Goal: Information Seeking & Learning: Learn about a topic

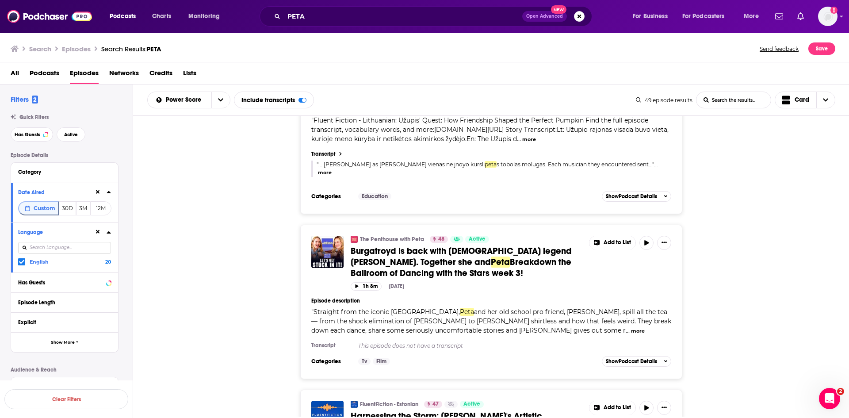
scroll to position [3834, 0]
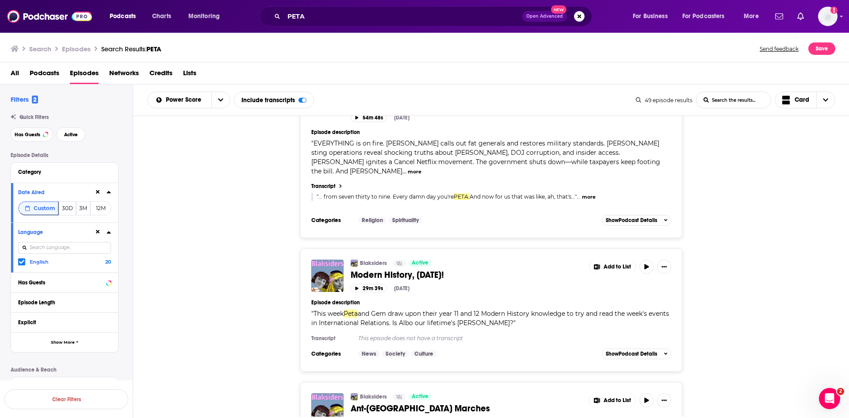
scroll to position [7349, 0]
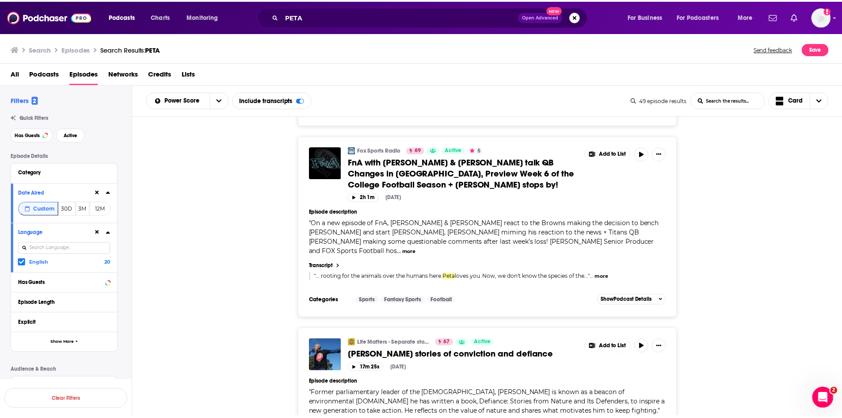
scroll to position [310, 0]
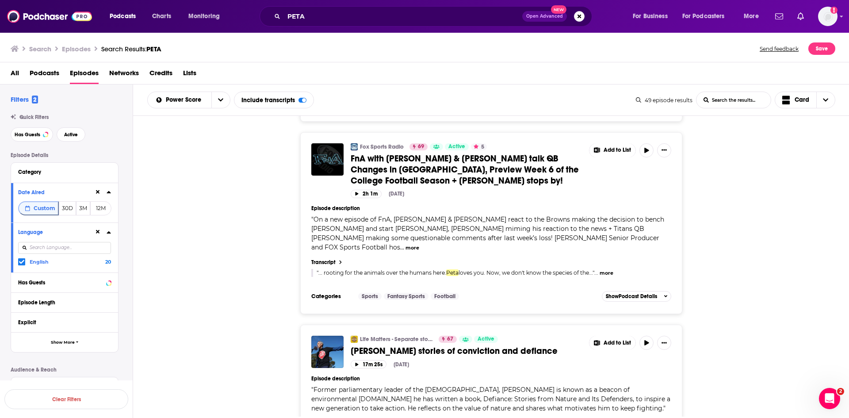
click at [366, 269] on span "... rooting for the animals over the humans here." at bounding box center [382, 272] width 128 height 7
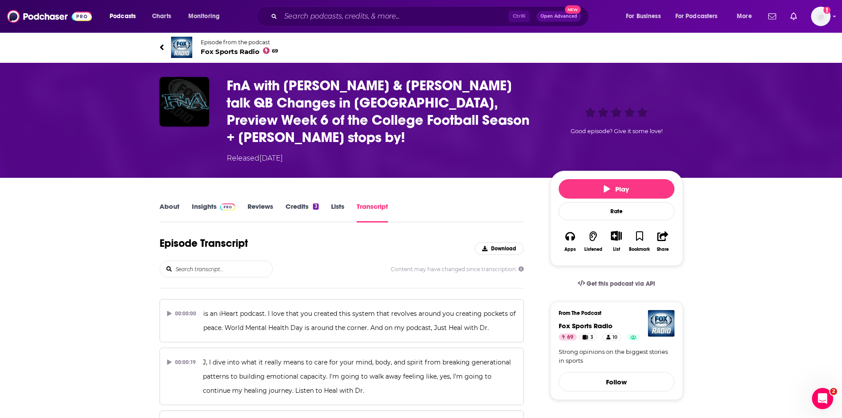
click at [168, 205] on link "About" at bounding box center [170, 212] width 20 height 20
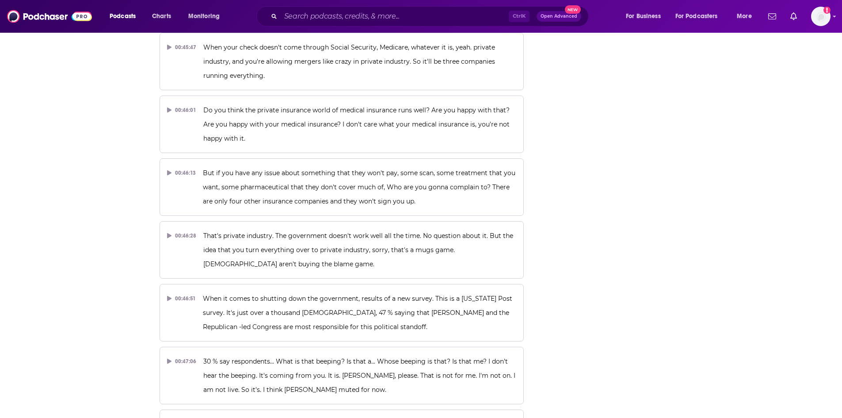
scroll to position [27429, 0]
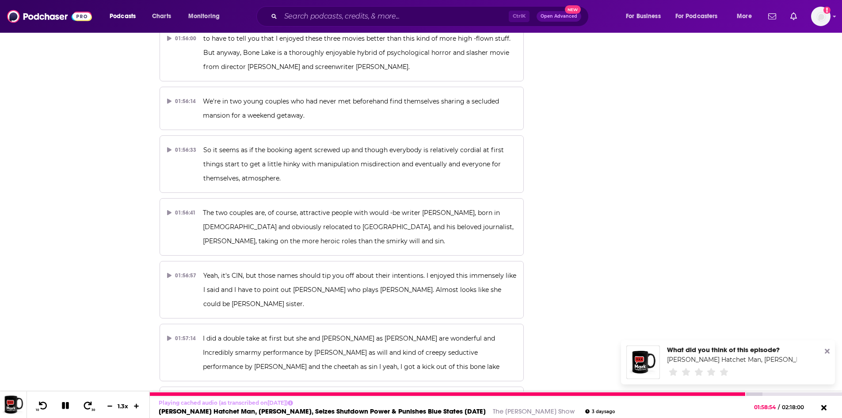
click at [66, 406] on icon at bounding box center [65, 405] width 7 height 7
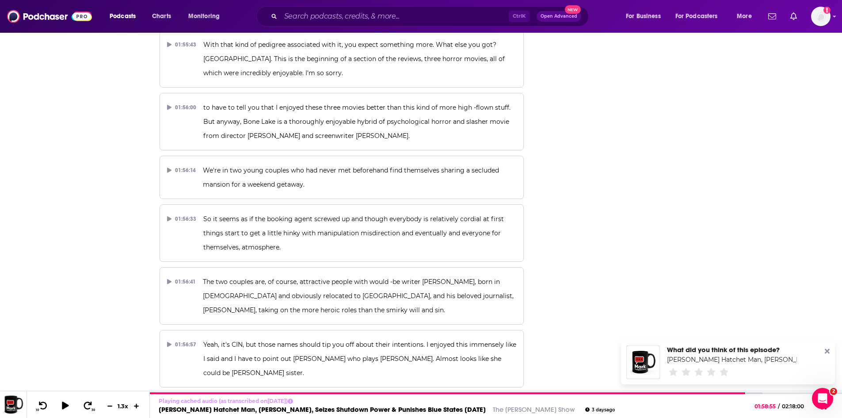
scroll to position [27340, 0]
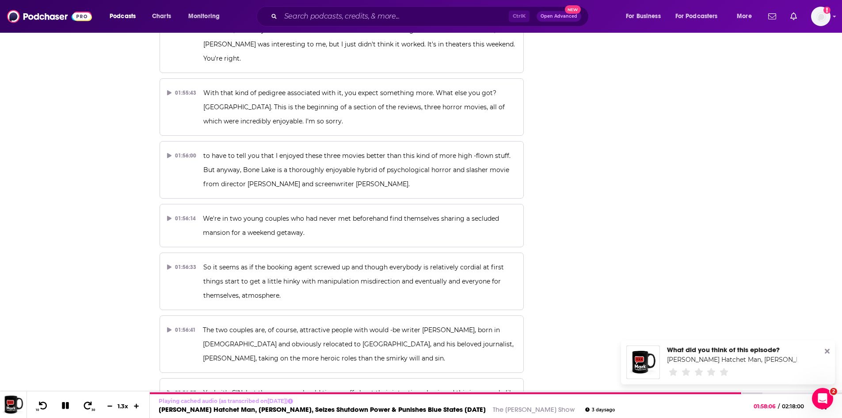
scroll to position [27296, 0]
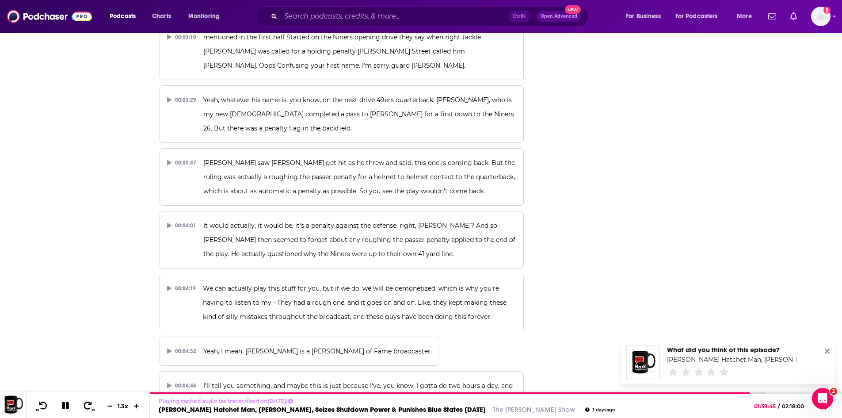
scroll to position [0, 0]
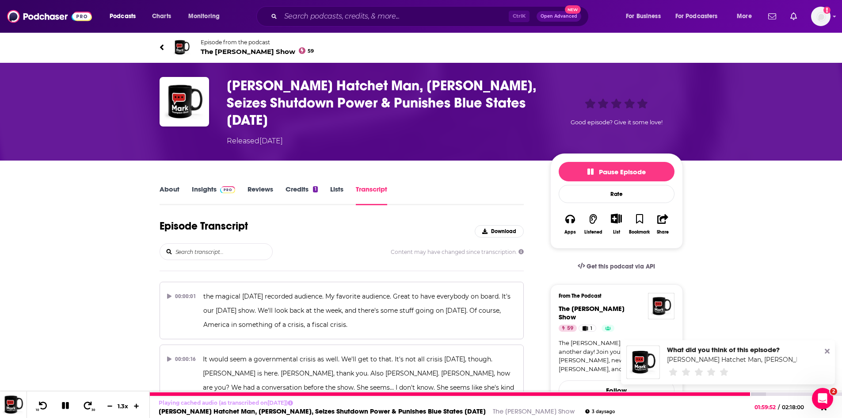
drag, startPoint x: 65, startPoint y: 404, endPoint x: 89, endPoint y: 371, distance: 41.2
click at [65, 405] on icon at bounding box center [66, 405] width 10 height 8
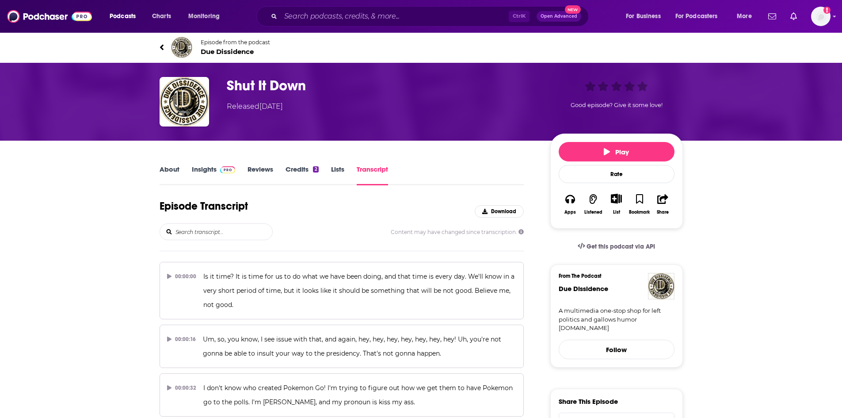
scroll to position [27698, 0]
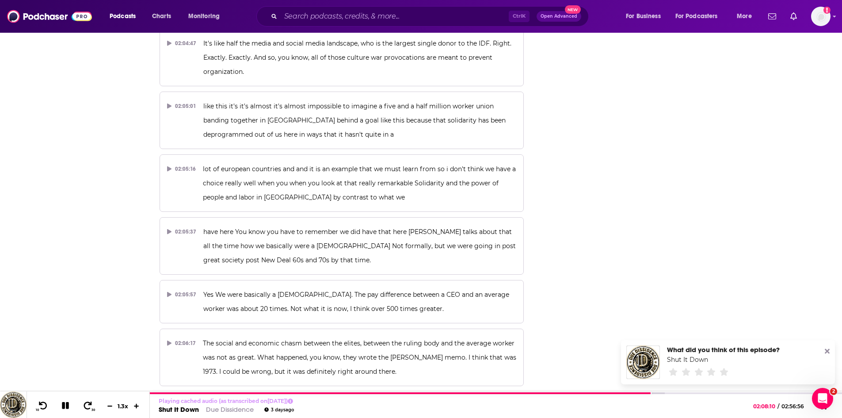
scroll to position [0, 0]
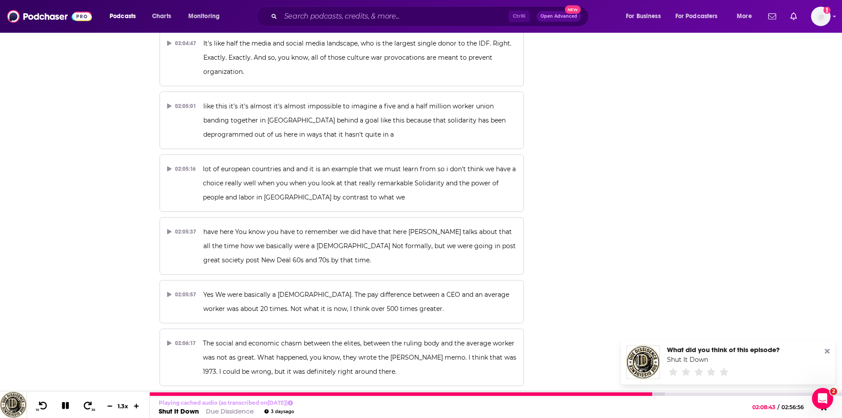
click at [65, 408] on icon at bounding box center [65, 405] width 7 height 7
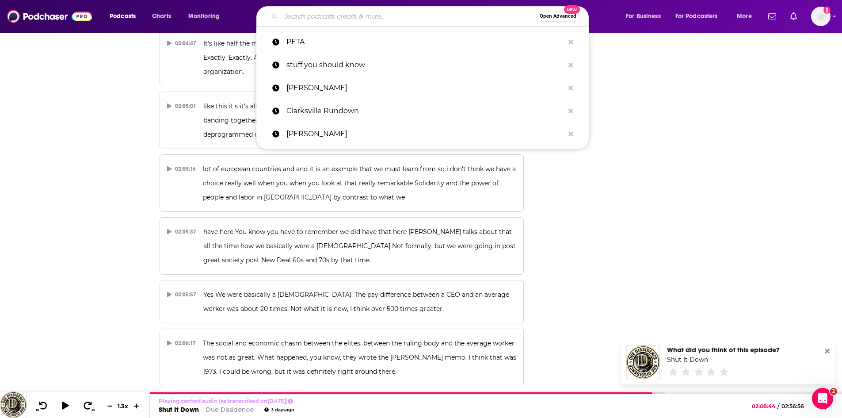
click at [402, 20] on input "Search podcasts, credits, & more..." at bounding box center [408, 16] width 255 height 14
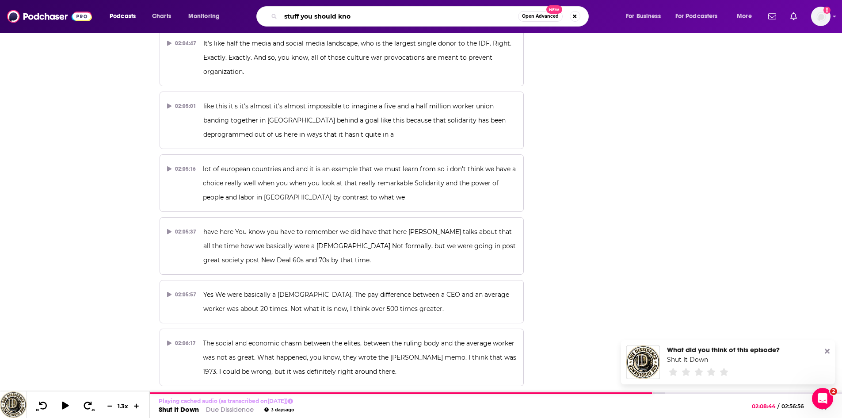
type input "stuff you should know"
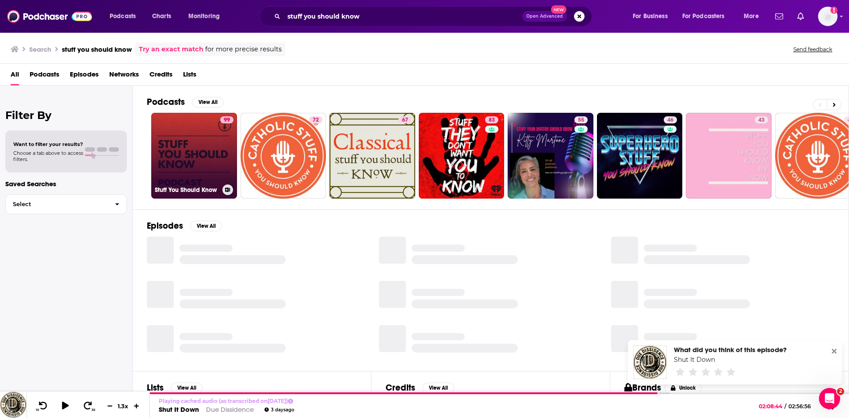
click at [210, 132] on link "99 Stuff You Should Know" at bounding box center [194, 156] width 86 height 86
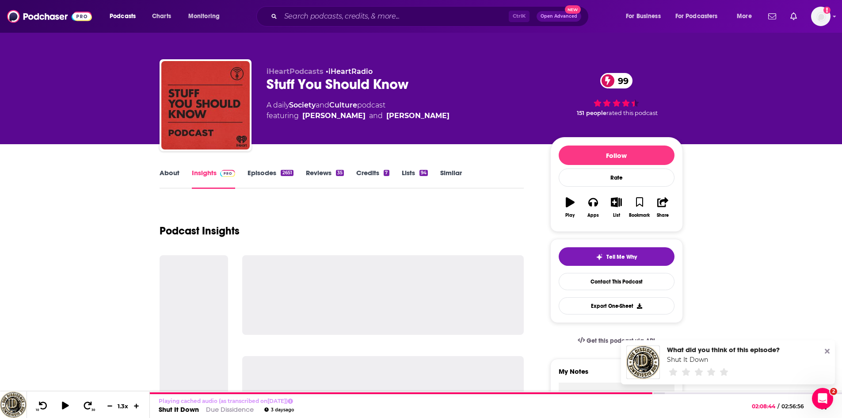
click at [259, 173] on link "Episodes 2651" at bounding box center [271, 178] width 46 height 20
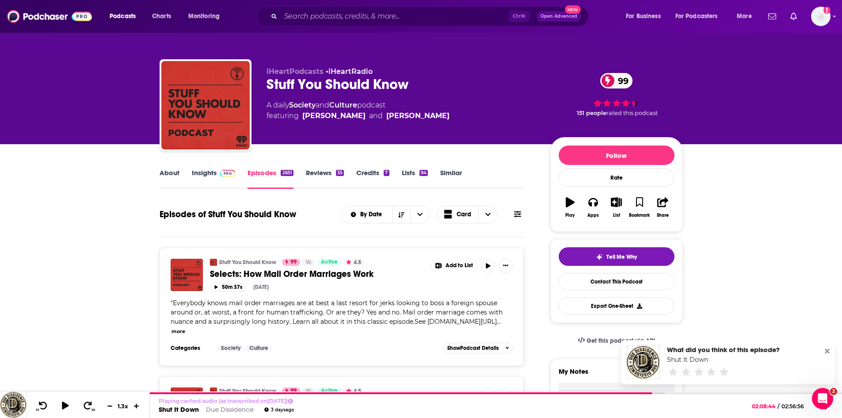
click at [171, 171] on link "About" at bounding box center [170, 178] width 20 height 20
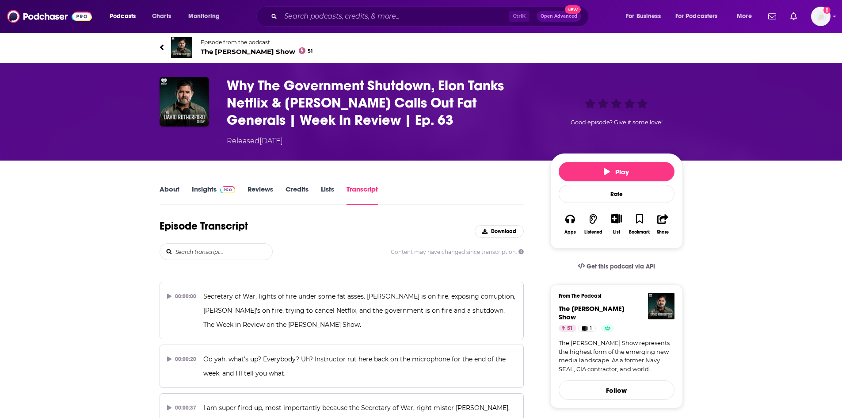
scroll to position [1084, 0]
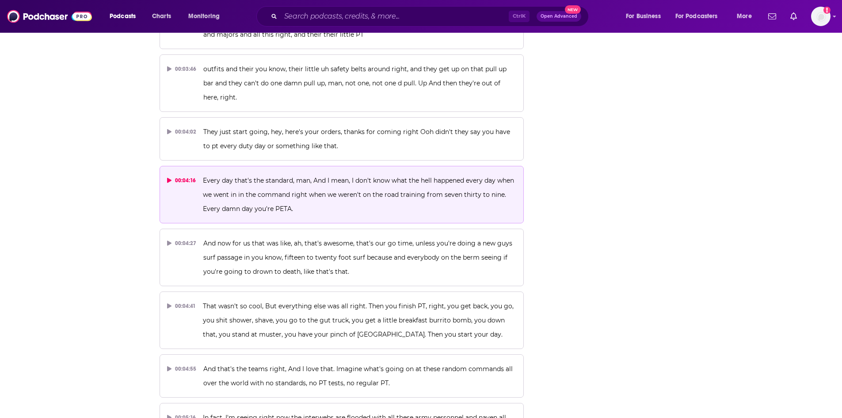
click at [283, 196] on span "Every day that's the standard, man, And I mean, I don't know what the hell happ…" at bounding box center [359, 194] width 313 height 36
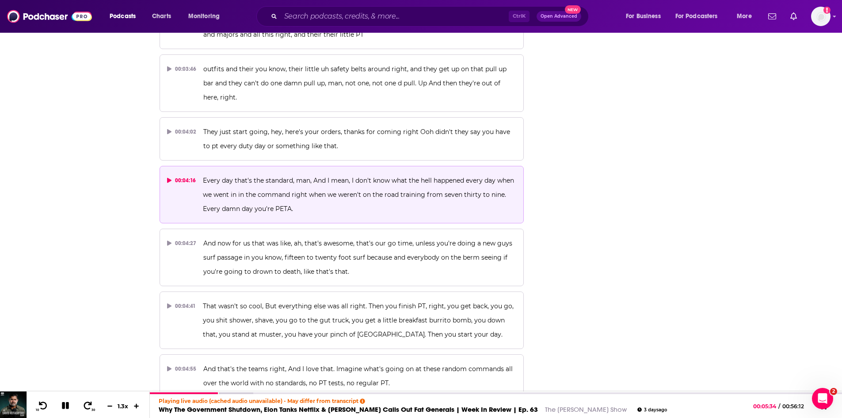
scroll to position [0, 0]
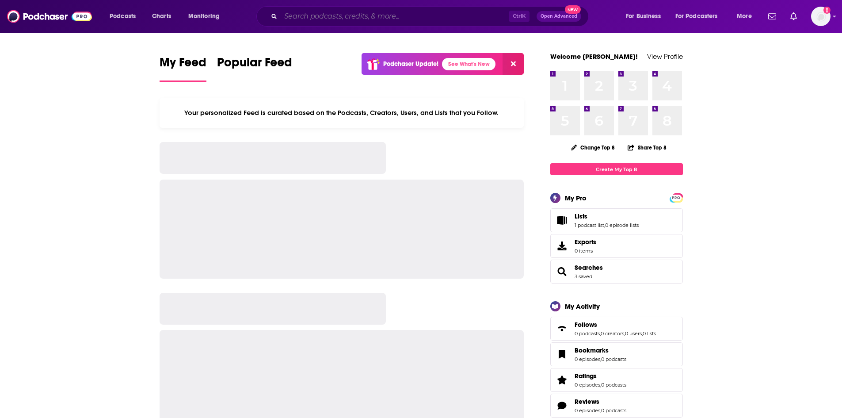
click at [334, 22] on input "Search podcasts, credits, & more..." at bounding box center [395, 16] width 228 height 14
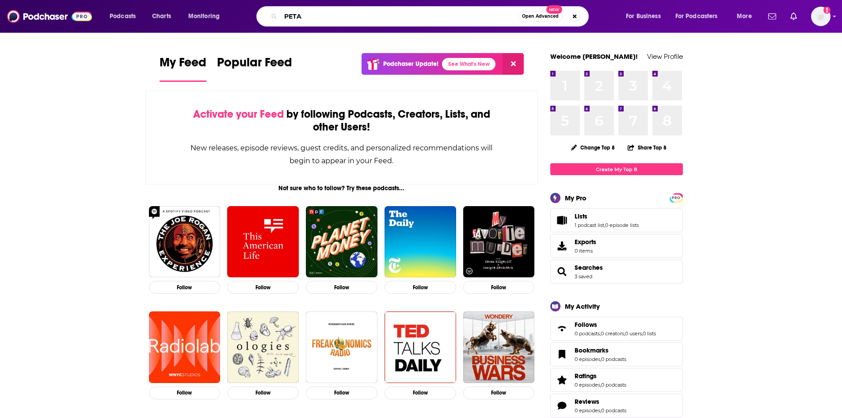
type input "PETA"
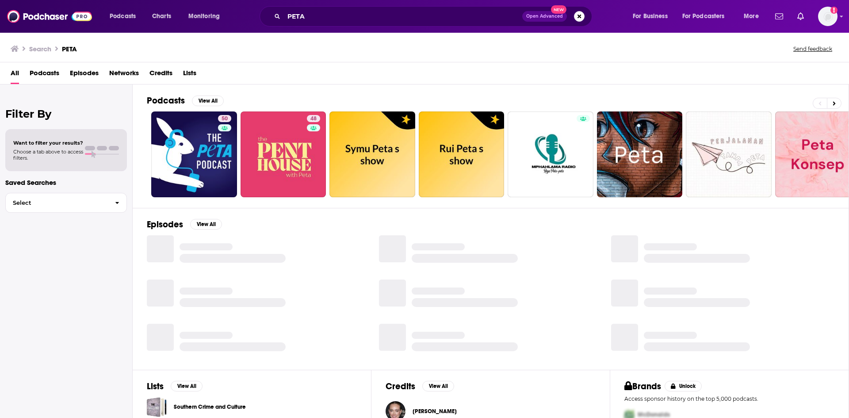
click at [89, 73] on span "Episodes" at bounding box center [84, 75] width 29 height 18
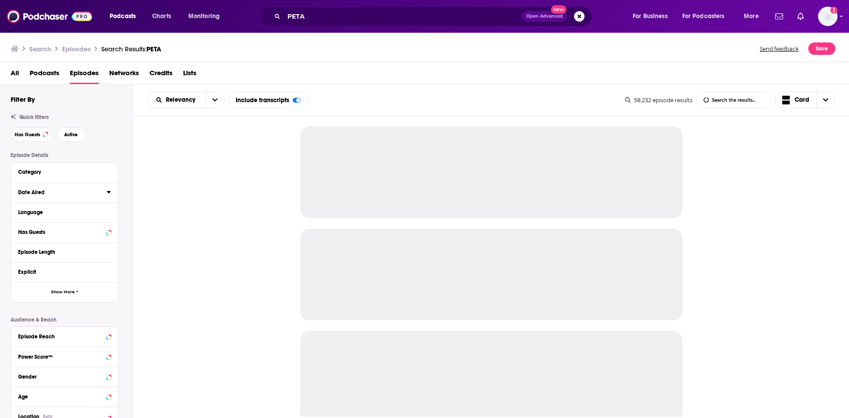
click at [110, 192] on icon at bounding box center [109, 191] width 4 height 7
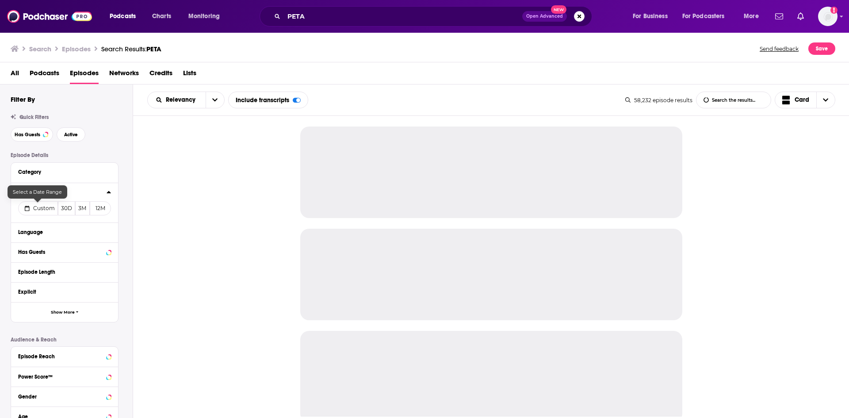
click at [46, 204] on button "Custom" at bounding box center [38, 208] width 40 height 14
select select "9"
select select "2025"
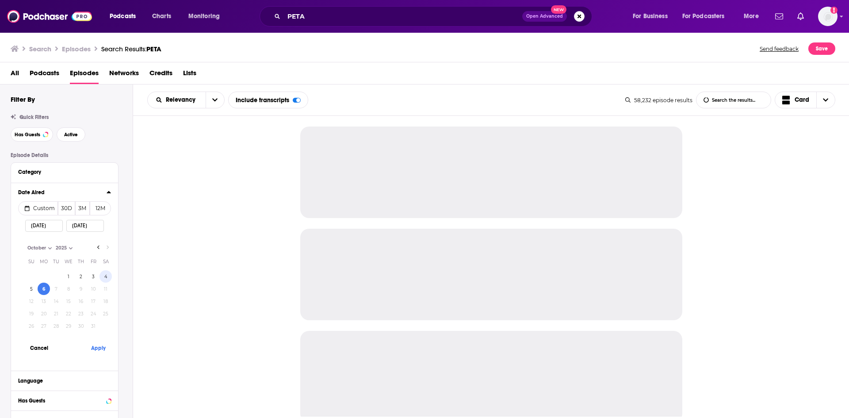
click at [104, 273] on button "4" at bounding box center [105, 276] width 12 height 12
type input "[DATE]"
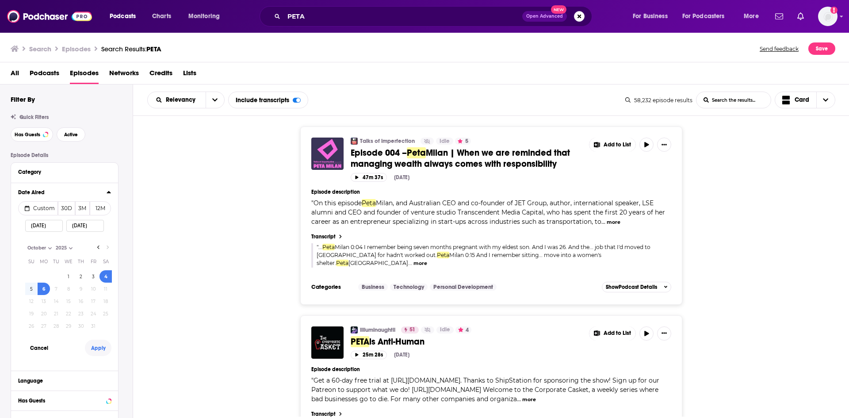
click at [101, 347] on button "Apply" at bounding box center [98, 348] width 27 height 16
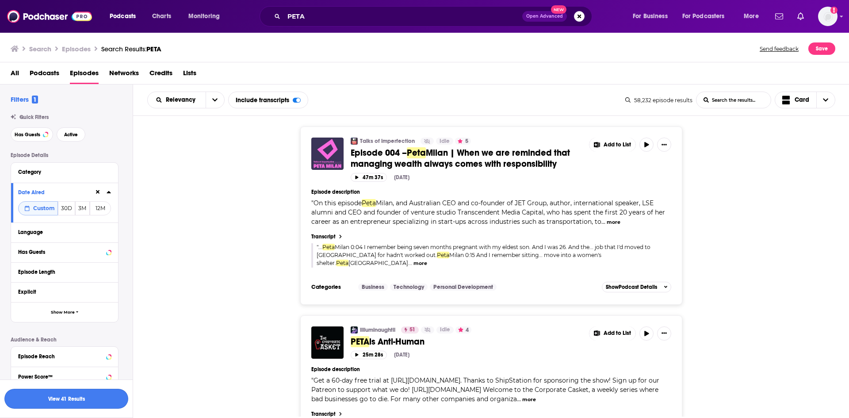
click at [112, 395] on button "View 41 Results" at bounding box center [66, 399] width 124 height 20
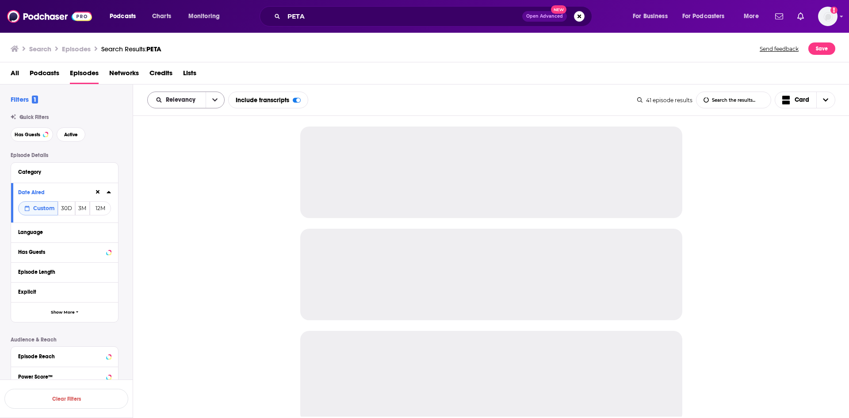
click at [213, 103] on icon "open menu" at bounding box center [214, 100] width 5 height 6
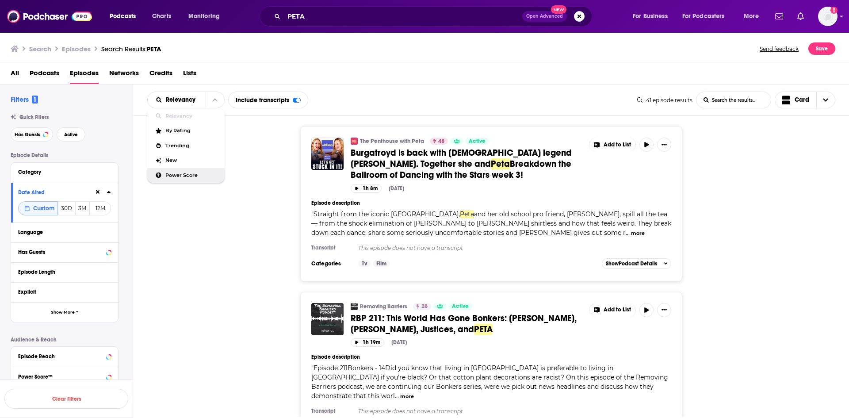
click at [187, 174] on span "Power Score" at bounding box center [191, 175] width 52 height 5
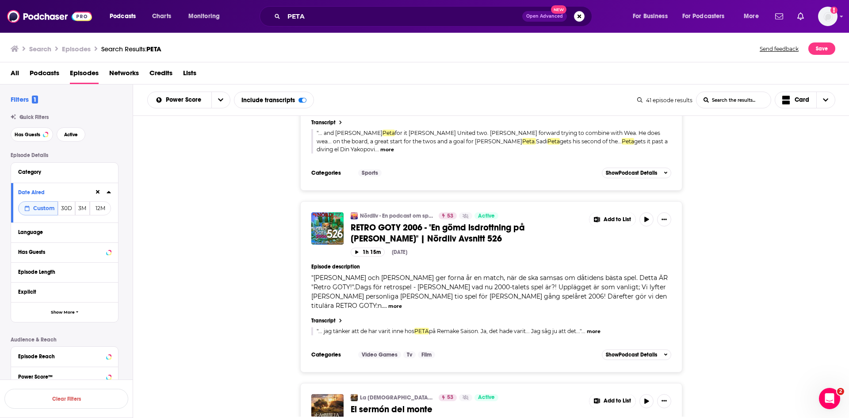
scroll to position [2564, 0]
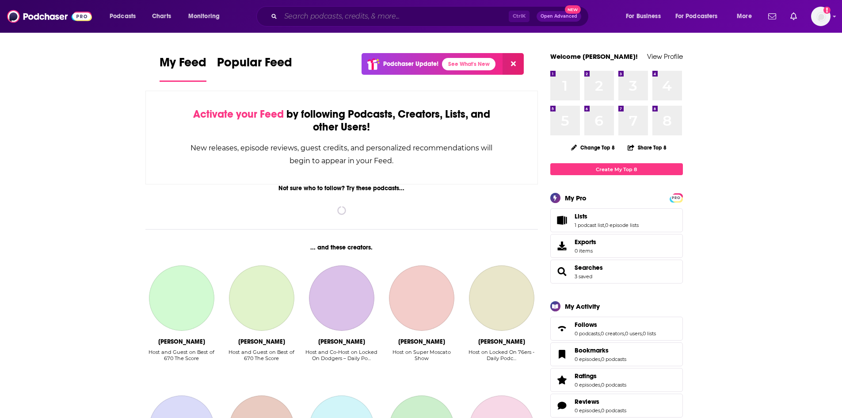
click at [306, 17] on input "Search podcasts, credits, & more..." at bounding box center [395, 16] width 228 height 14
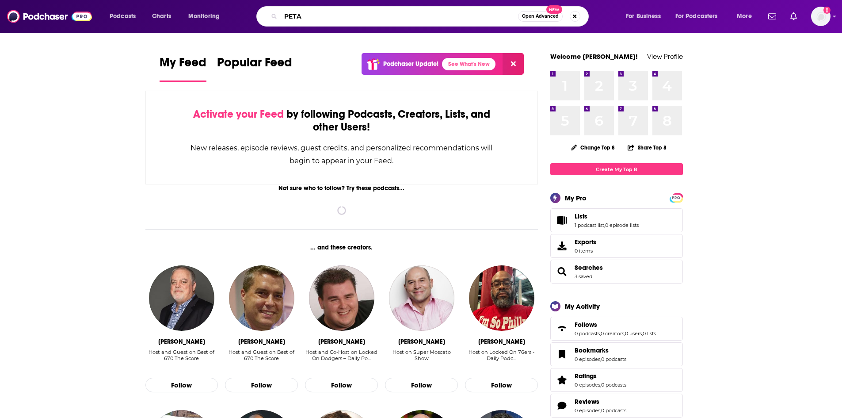
type input "PETA"
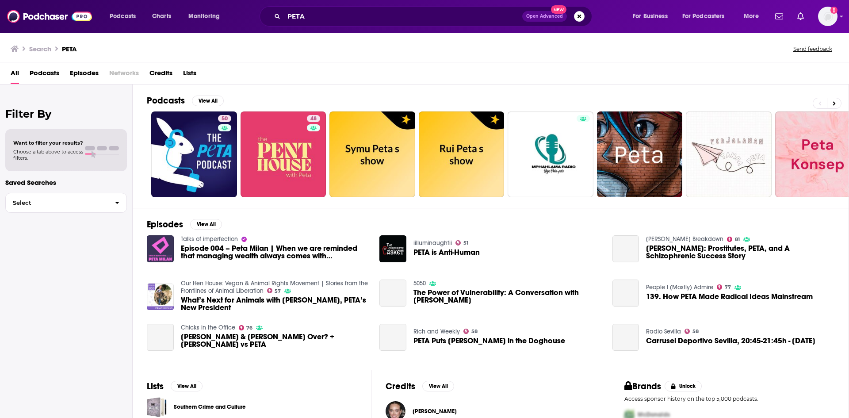
click at [74, 73] on span "Episodes" at bounding box center [84, 75] width 29 height 18
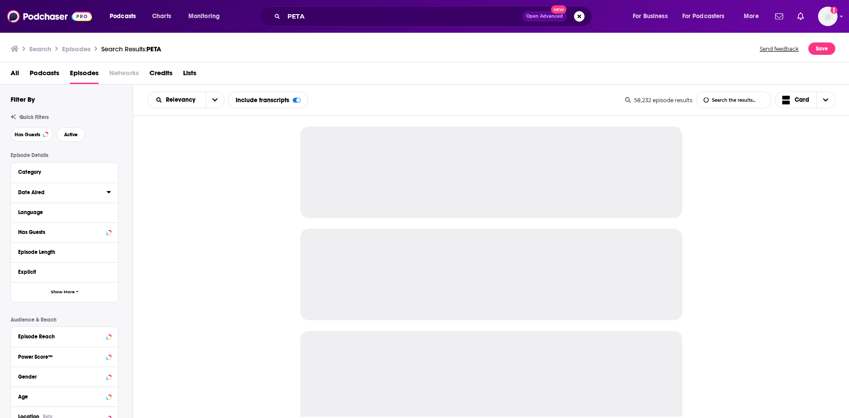
click at [109, 194] on icon at bounding box center [109, 191] width 4 height 7
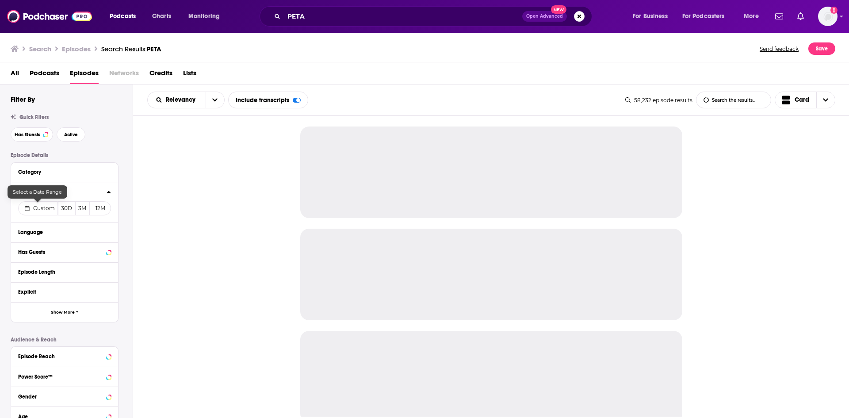
click at [42, 206] on span "Custom" at bounding box center [44, 208] width 22 height 7
select select "9"
select select "2025"
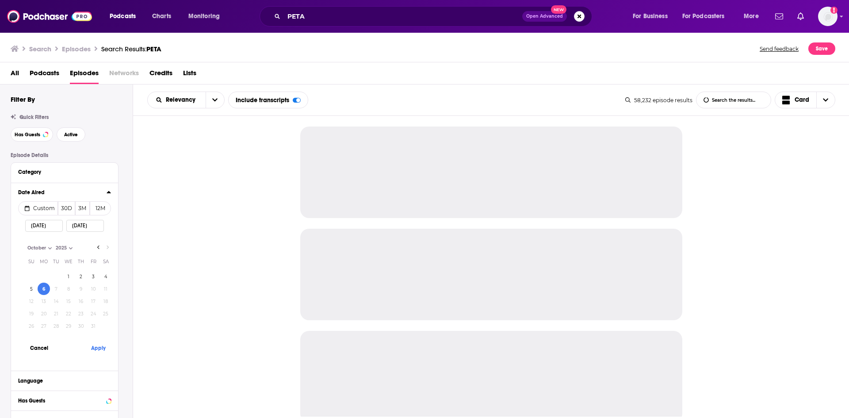
click at [92, 278] on button "3" at bounding box center [93, 276] width 12 height 12
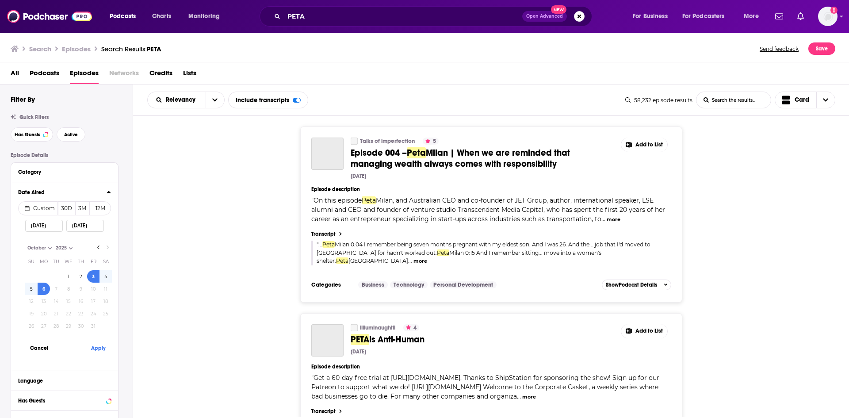
type input "10/03/2025"
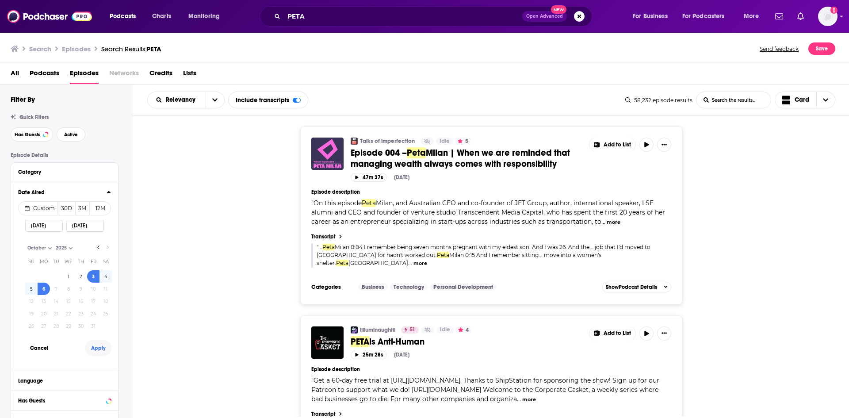
click at [96, 348] on button "Apply" at bounding box center [98, 348] width 27 height 16
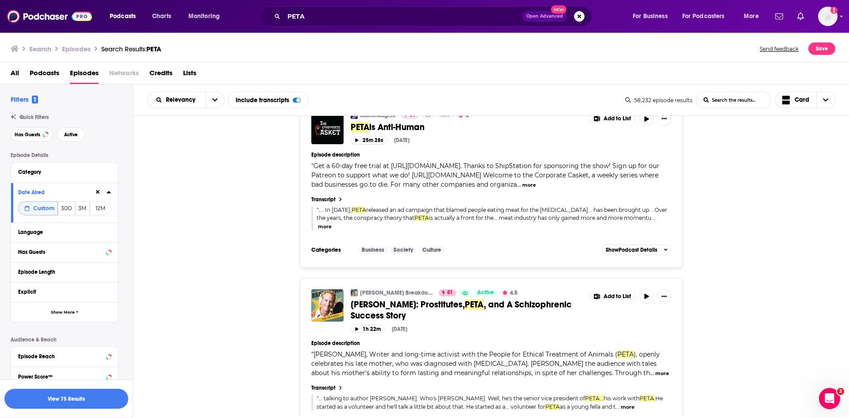
scroll to position [221, 0]
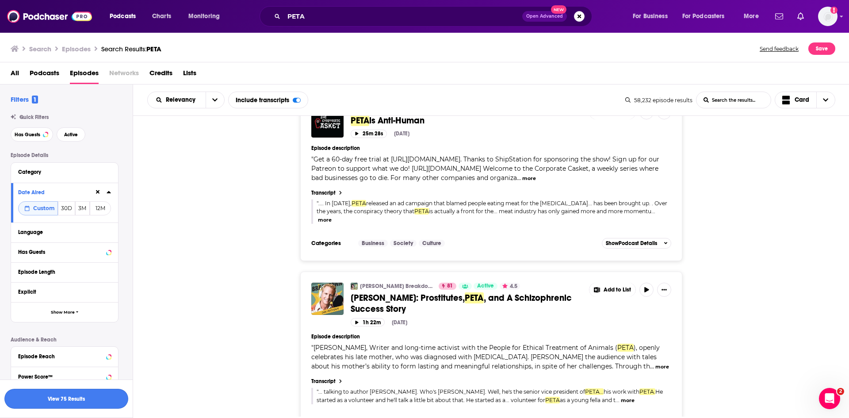
click at [75, 394] on button "View 75 Results" at bounding box center [66, 399] width 124 height 20
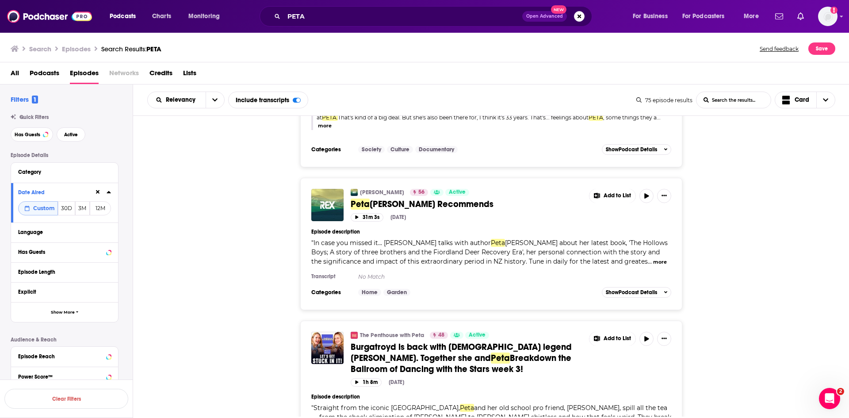
scroll to position [177, 0]
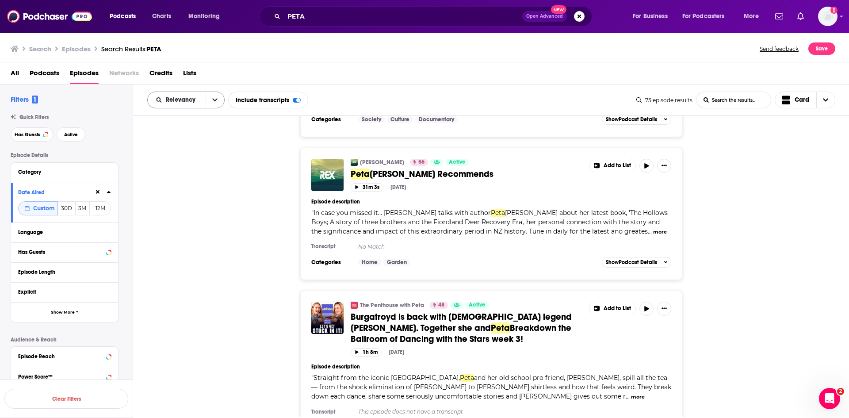
click at [202, 104] on div "Relevancy" at bounding box center [185, 100] width 77 height 17
click at [209, 103] on button "open menu" at bounding box center [215, 100] width 19 height 16
click at [189, 176] on span "Power Score" at bounding box center [191, 175] width 52 height 5
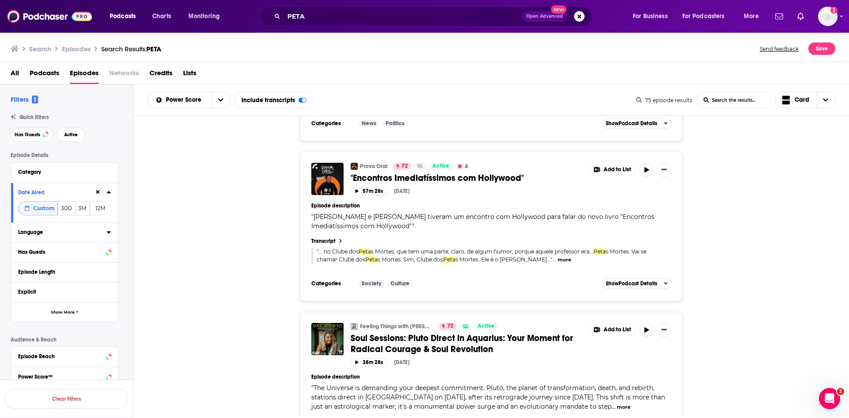
scroll to position [310, 0]
click at [108, 233] on icon at bounding box center [109, 232] width 4 height 7
click at [45, 264] on span "English" at bounding box center [39, 262] width 18 height 6
click at [22, 264] on input "multiSelectOption-en-0" at bounding box center [22, 264] width 0 height 0
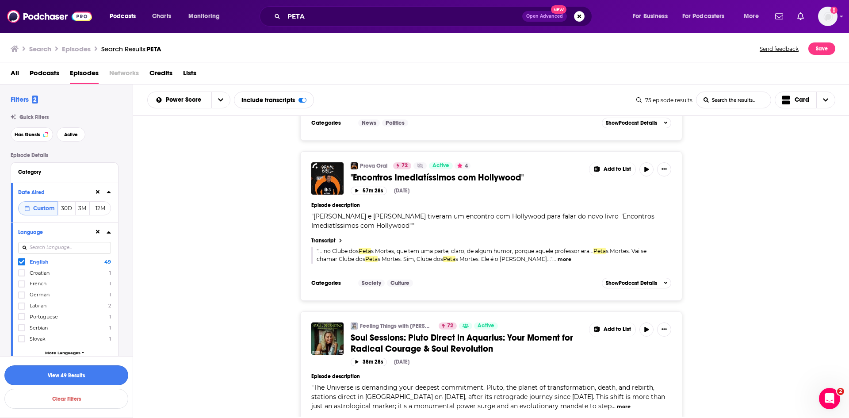
click at [81, 374] on button "View 49 Results" at bounding box center [66, 375] width 124 height 20
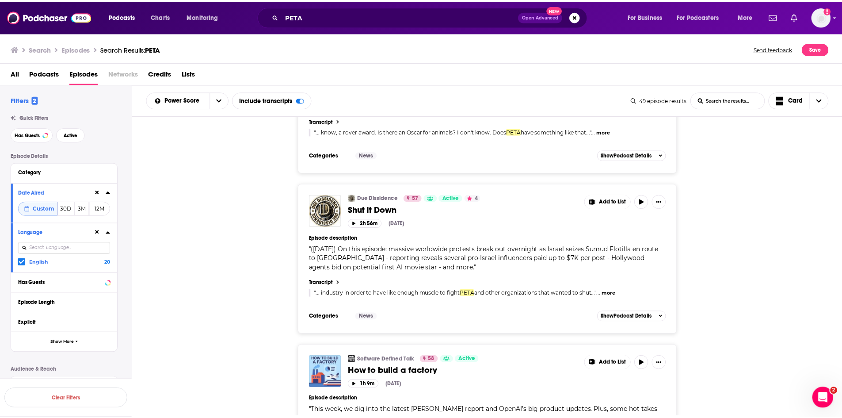
scroll to position [1579, 0]
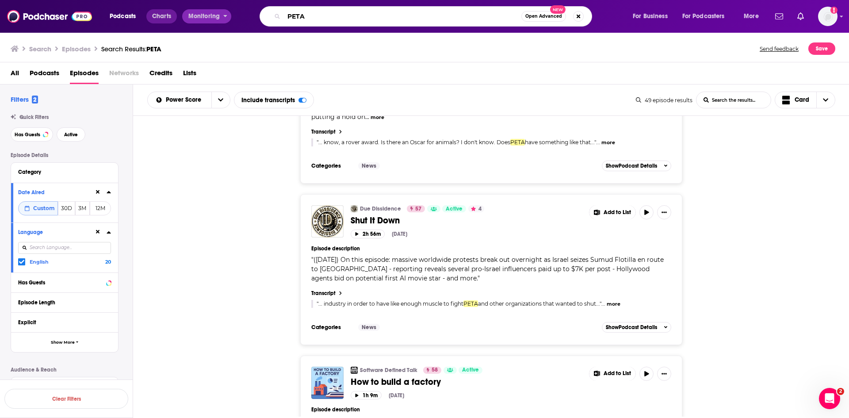
drag, startPoint x: 325, startPoint y: 14, endPoint x: 160, endPoint y: 22, distance: 165.5
click at [160, 22] on div "Podcasts Charts Monitoring PETA Open Advanced New For Business For Podcasters M…" at bounding box center [435, 16] width 664 height 20
type input "The Fellas"
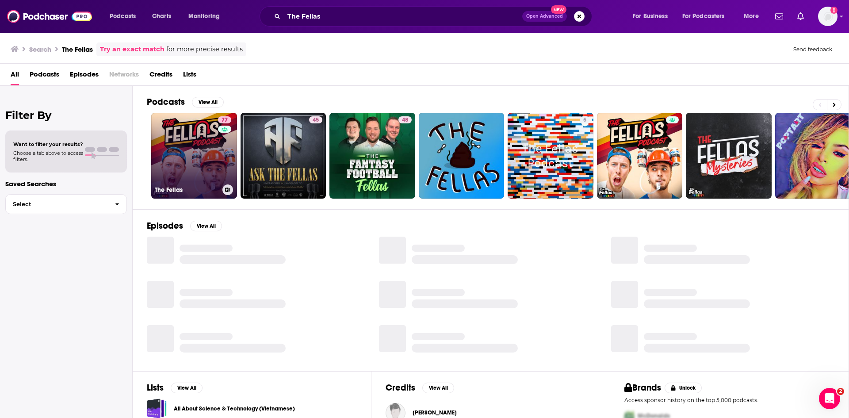
click at [190, 163] on link "77 The Fellas" at bounding box center [194, 156] width 86 height 86
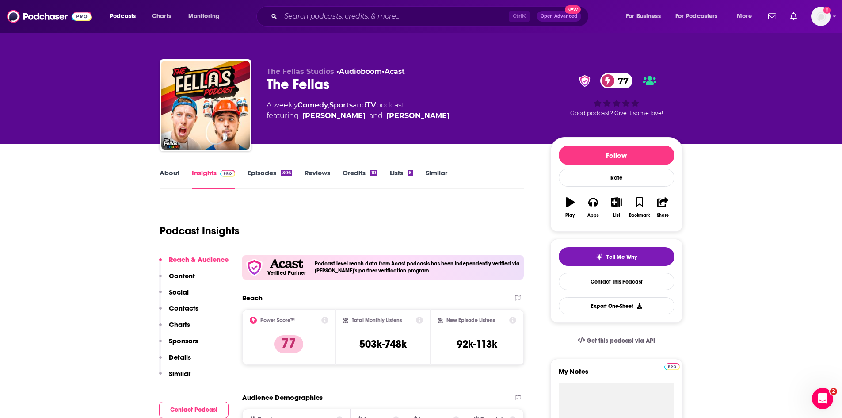
click at [173, 172] on link "About" at bounding box center [170, 178] width 20 height 20
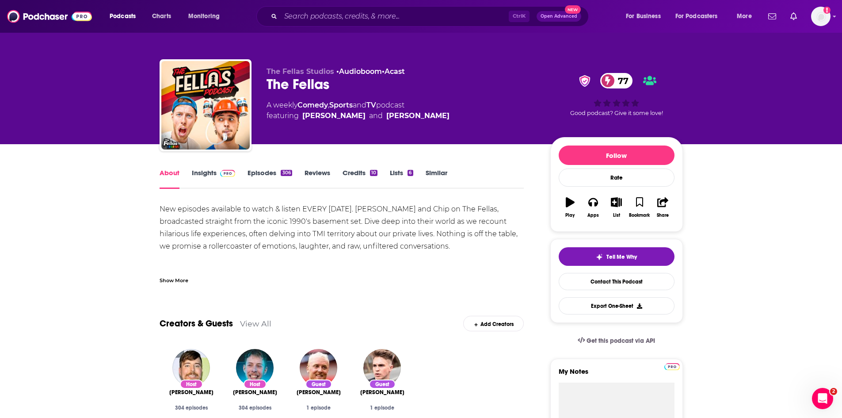
click at [208, 172] on link "Insights" at bounding box center [214, 178] width 44 height 20
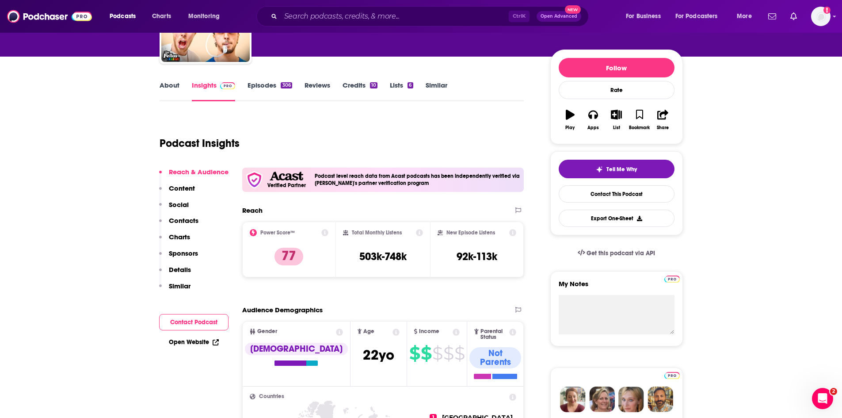
scroll to position [88, 0]
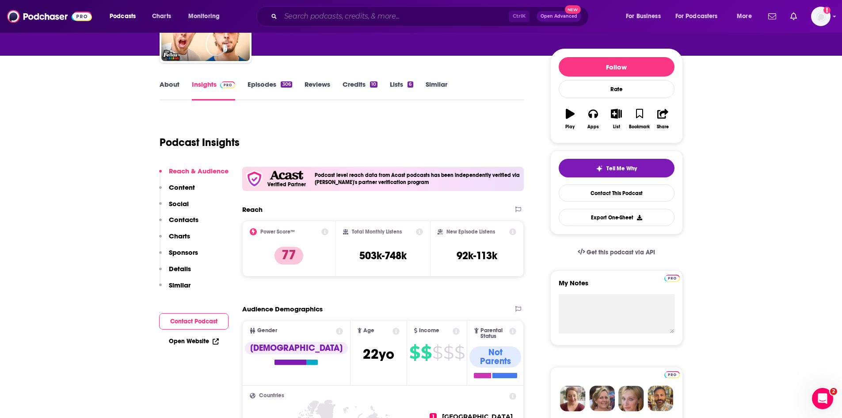
click at [320, 18] on input "Search podcasts, credits, & more..." at bounding box center [395, 16] width 228 height 14
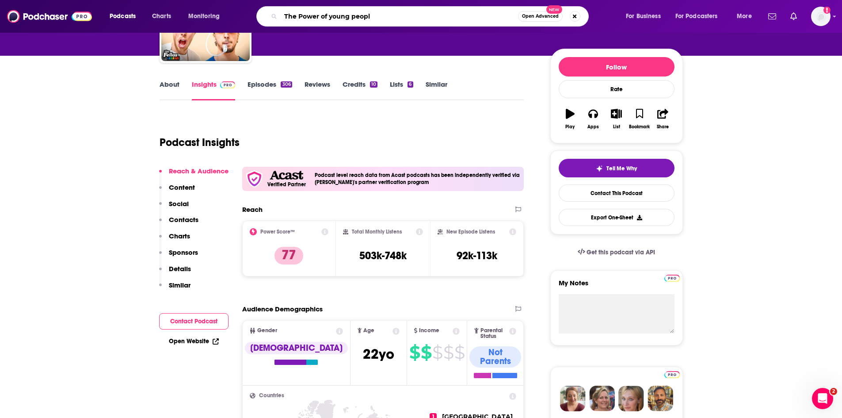
type input "The Power of young people"
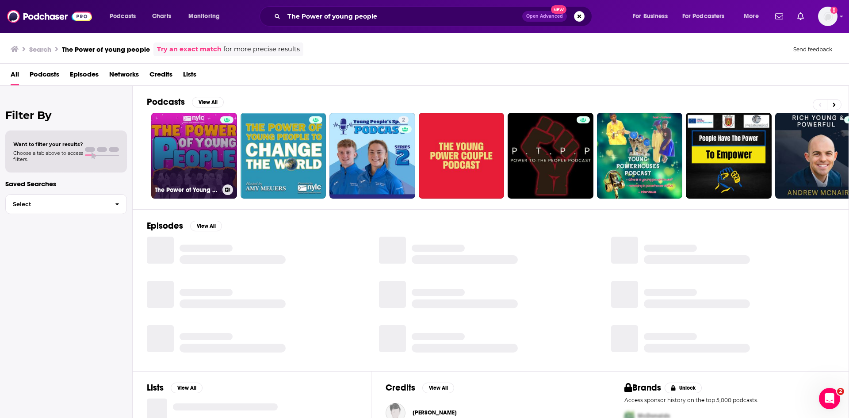
click at [204, 164] on link "The Power of Young People" at bounding box center [194, 156] width 86 height 86
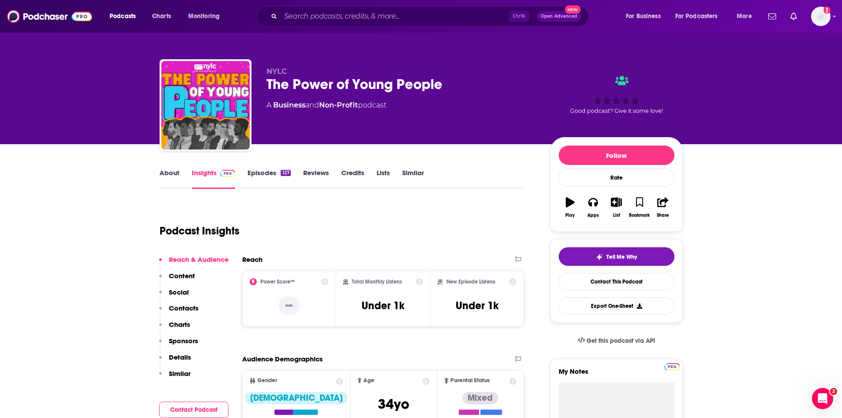
click at [164, 172] on link "About" at bounding box center [170, 178] width 20 height 20
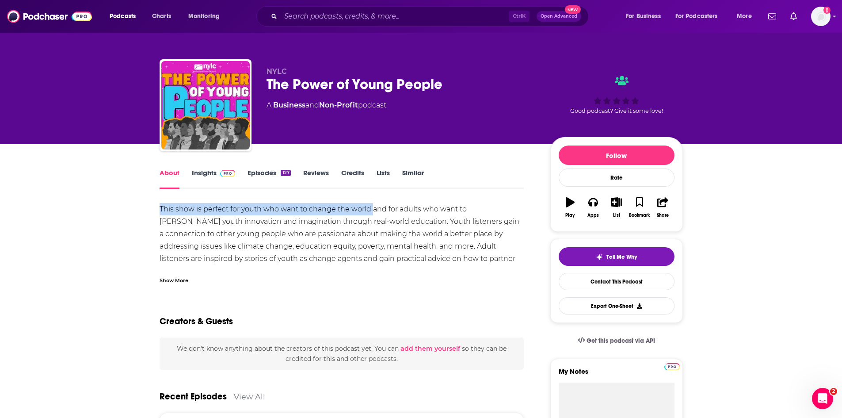
drag, startPoint x: 152, startPoint y: 208, endPoint x: 372, endPoint y: 211, distance: 219.8
copy div "This show is perfect for youth who want to change the world"
click at [317, 15] on input "Search podcasts, credits, & more..." at bounding box center [395, 16] width 228 height 14
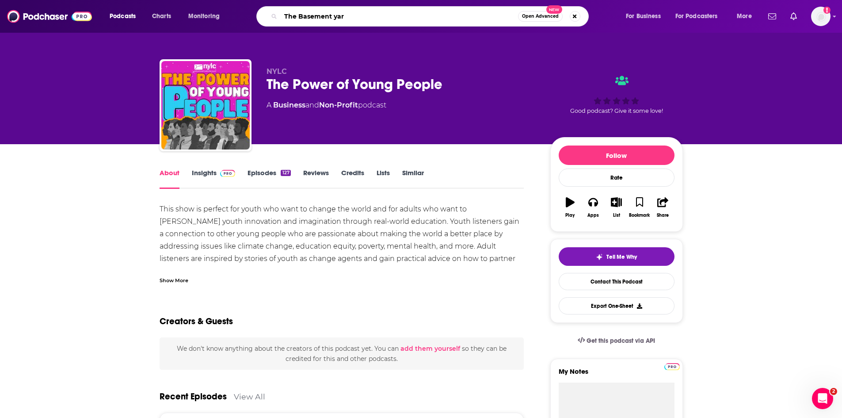
type input "The Basement yard"
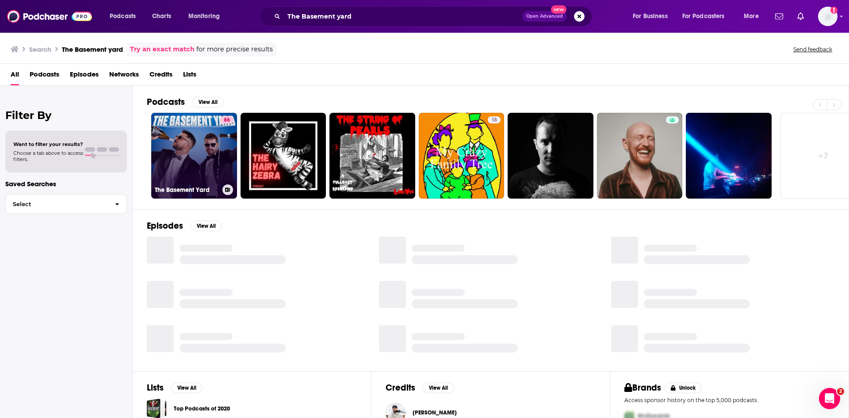
click at [198, 156] on link "86 The Basement Yard" at bounding box center [194, 156] width 86 height 86
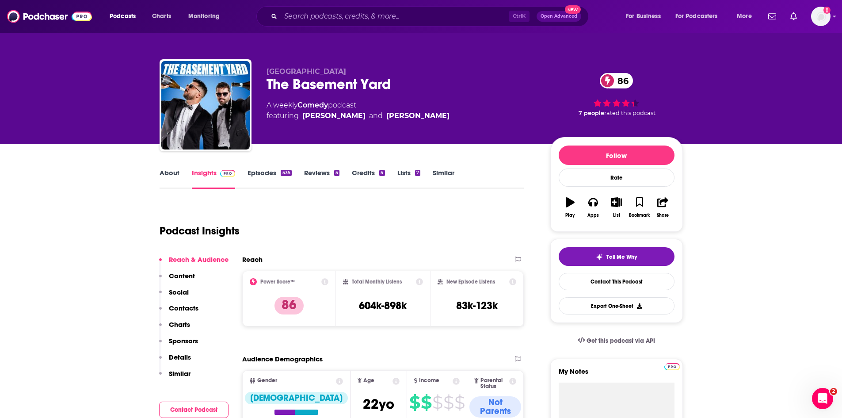
click at [164, 174] on link "About" at bounding box center [170, 178] width 20 height 20
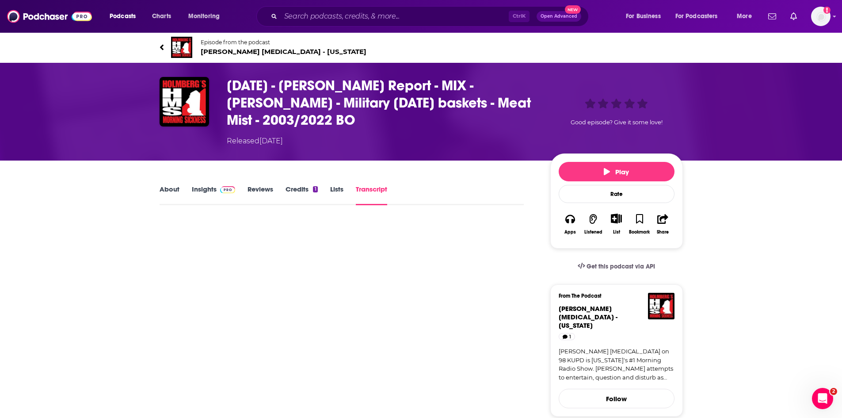
click at [368, 185] on link "Transcript" at bounding box center [371, 195] width 31 height 20
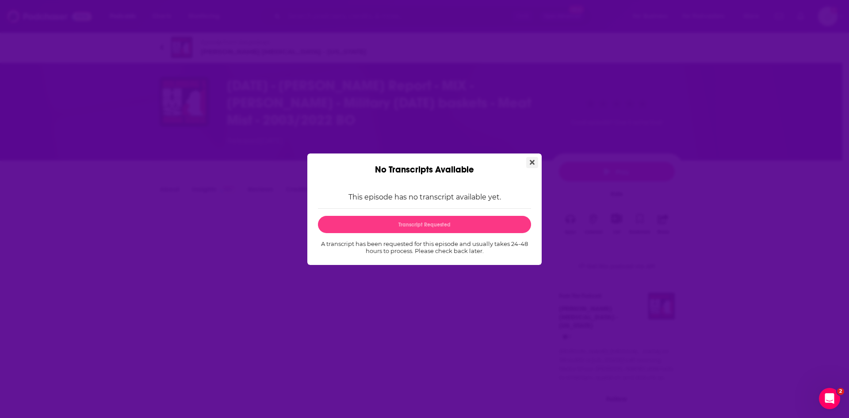
click at [532, 158] on button "Close" at bounding box center [532, 162] width 12 height 11
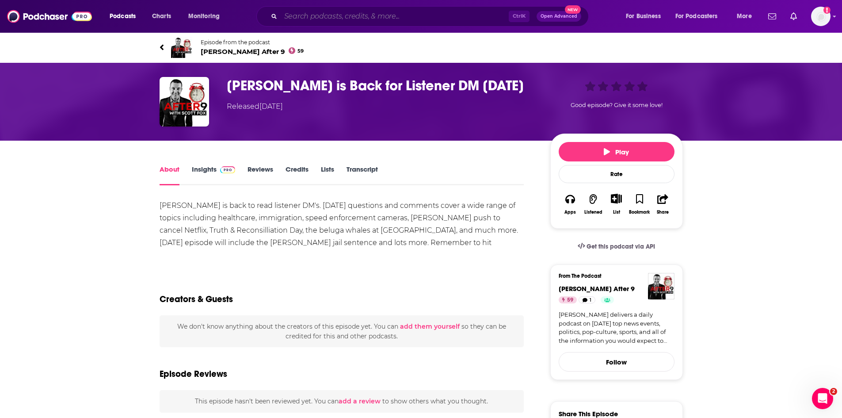
click at [362, 15] on input "Search podcasts, credits, & more..." at bounding box center [395, 16] width 228 height 14
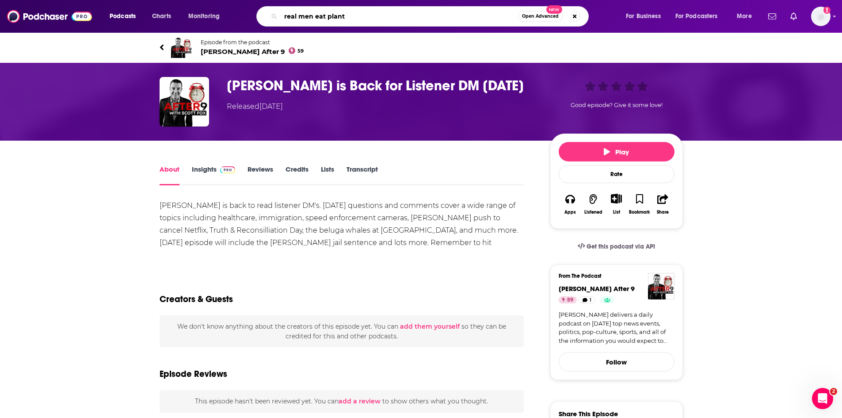
type input "real men eat plants"
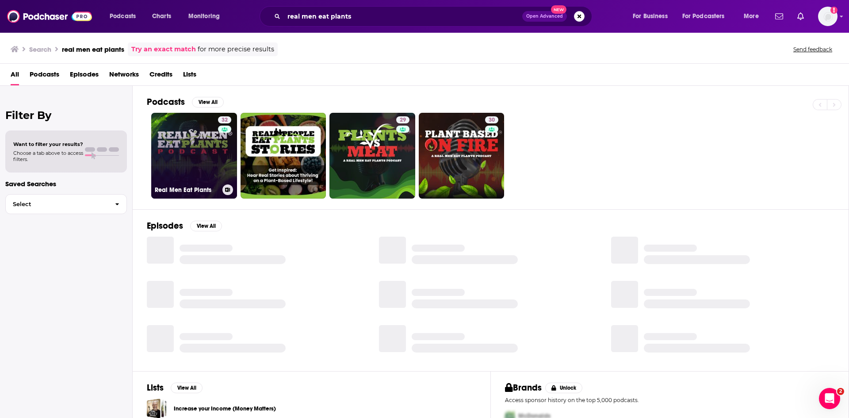
click at [184, 165] on link "32 Real Men Eat Plants" at bounding box center [194, 156] width 86 height 86
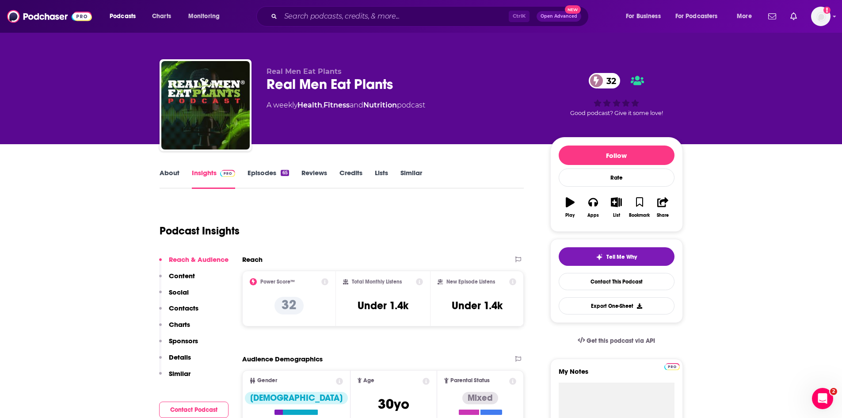
click at [170, 172] on link "About" at bounding box center [170, 178] width 20 height 20
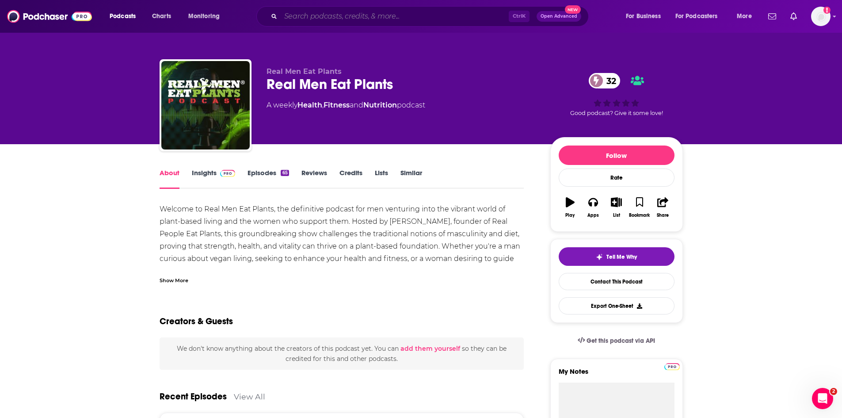
click at [351, 14] on input "Search podcasts, credits, & more..." at bounding box center [395, 16] width 228 height 14
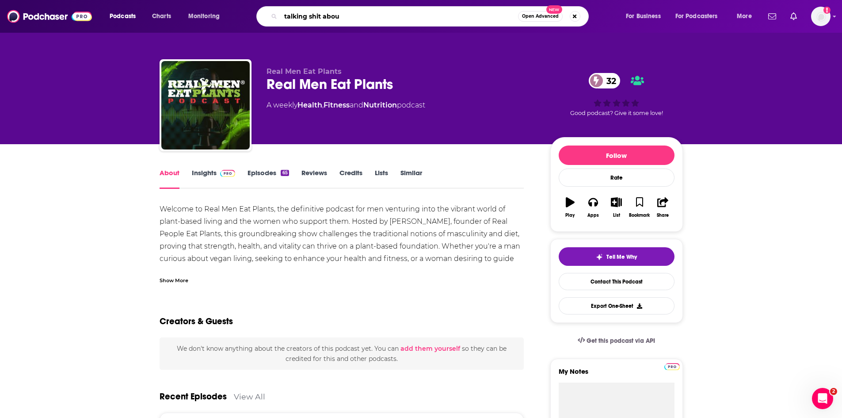
type input "talking shit about"
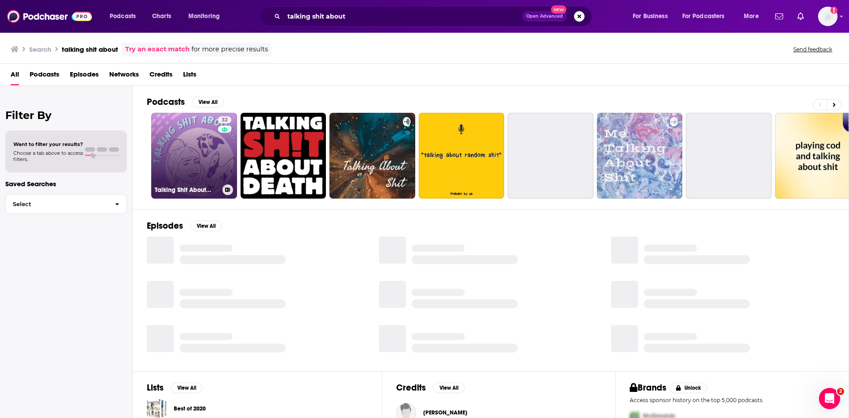
click at [203, 168] on link "32 Talking Shit About..." at bounding box center [194, 156] width 86 height 86
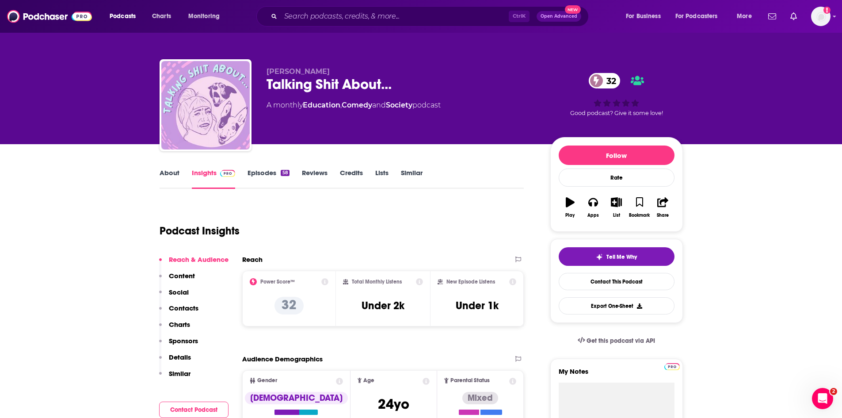
click at [167, 171] on link "About" at bounding box center [170, 178] width 20 height 20
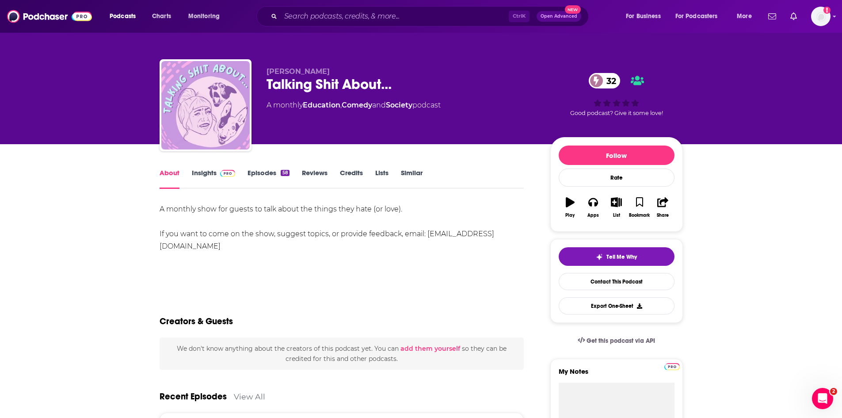
click at [194, 173] on link "Insights" at bounding box center [214, 178] width 44 height 20
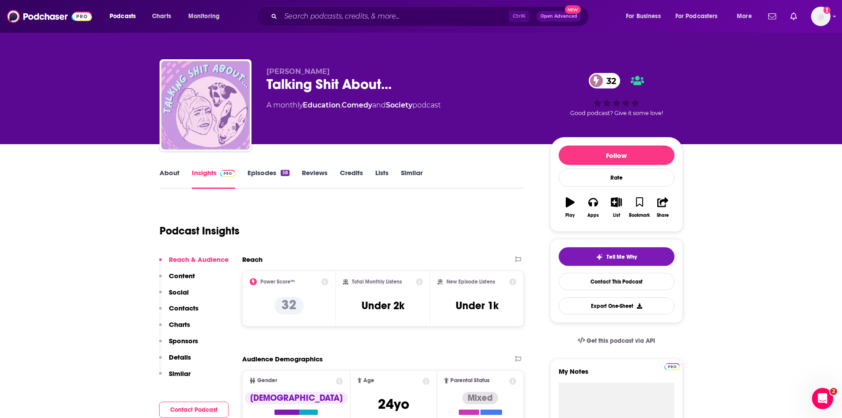
click at [267, 173] on link "Episodes 58" at bounding box center [269, 178] width 42 height 20
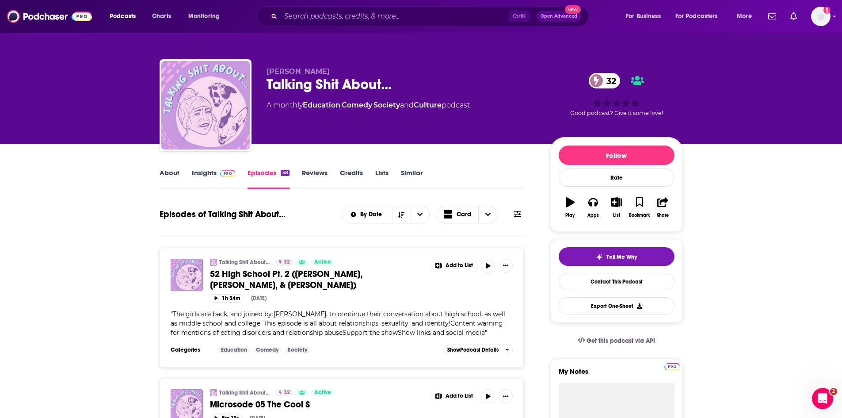
click at [204, 169] on link "Insights" at bounding box center [214, 178] width 44 height 20
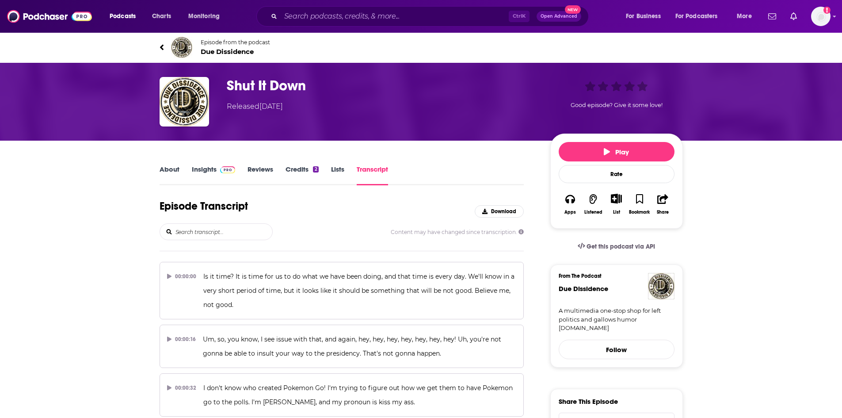
drag, startPoint x: 113, startPoint y: 317, endPoint x: 107, endPoint y: 313, distance: 7.0
click at [397, 24] on div "Ctrl K Open Advanced New" at bounding box center [422, 16] width 332 height 20
click at [394, 19] on input "Search podcasts, credits, & more..." at bounding box center [395, 16] width 228 height 14
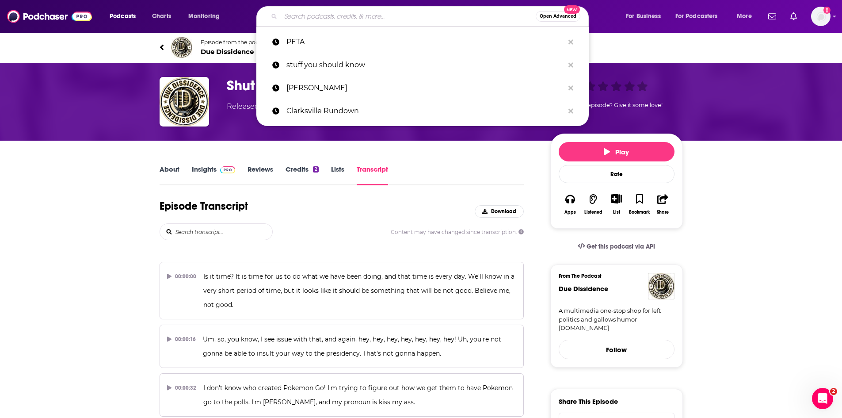
paste input "The Next Generation"
type input "The Next Generation"
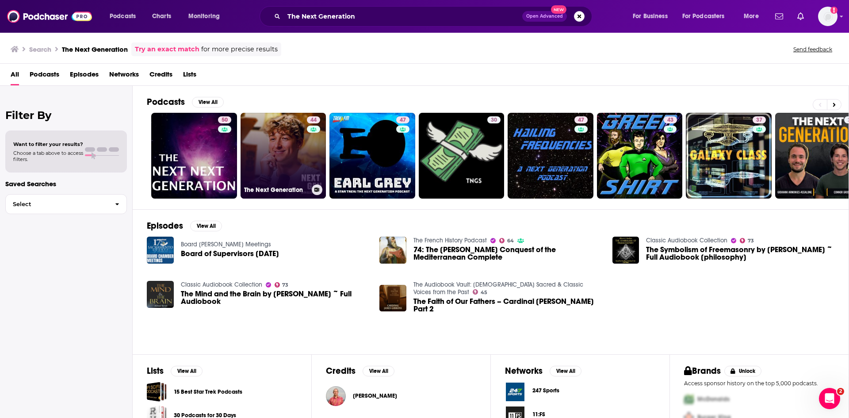
click at [283, 158] on link "44 The Next Generation" at bounding box center [284, 156] width 86 height 86
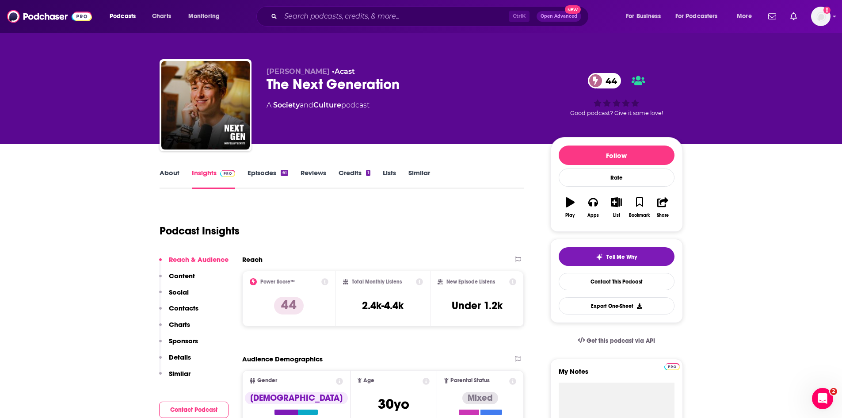
click at [261, 171] on link "Episodes 61" at bounding box center [268, 178] width 40 height 20
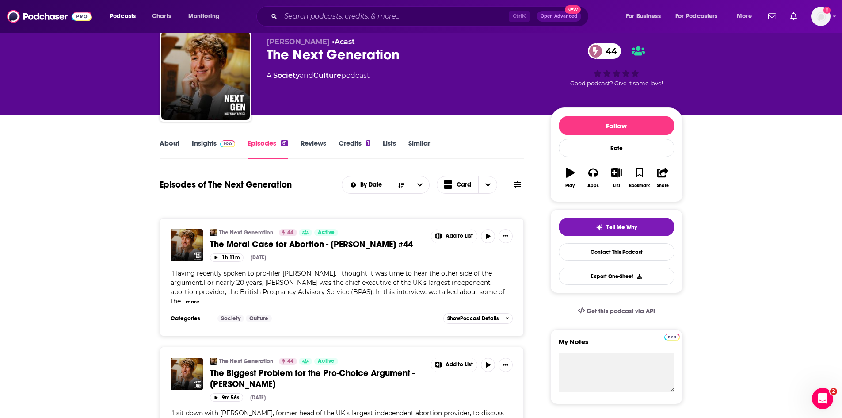
scroll to position [44, 0]
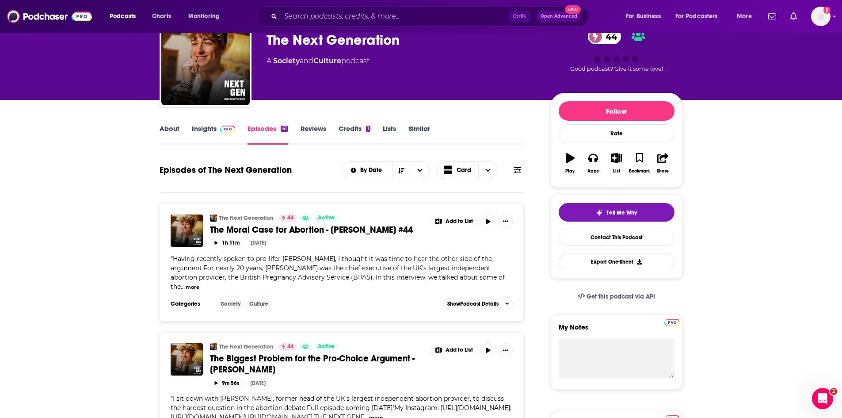
click at [164, 129] on link "About" at bounding box center [170, 134] width 20 height 20
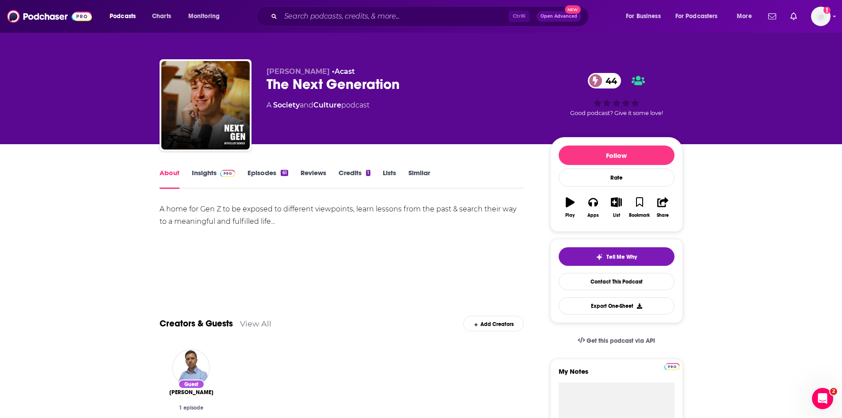
click at [198, 175] on link "Insights" at bounding box center [214, 178] width 44 height 20
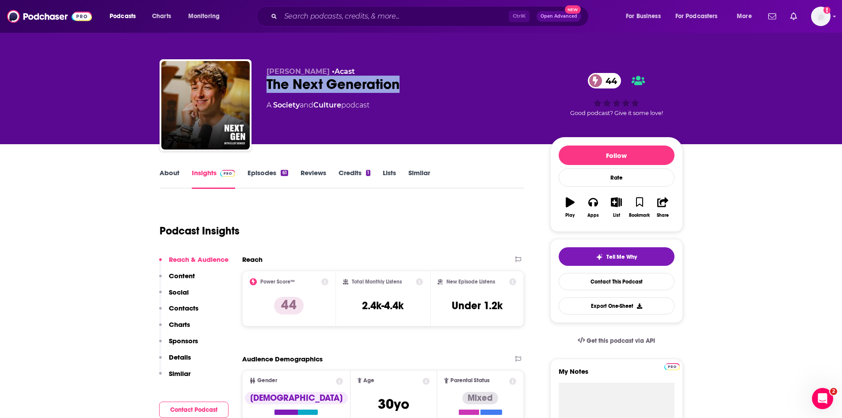
drag, startPoint x: 426, startPoint y: 82, endPoint x: 264, endPoint y: 91, distance: 162.5
click at [264, 91] on div "Elliot Bewick • Acast The Next Generation 44 A Society and Culture podcast 44 G…" at bounding box center [422, 107] width 524 height 96
copy h2 "The Next Generation"
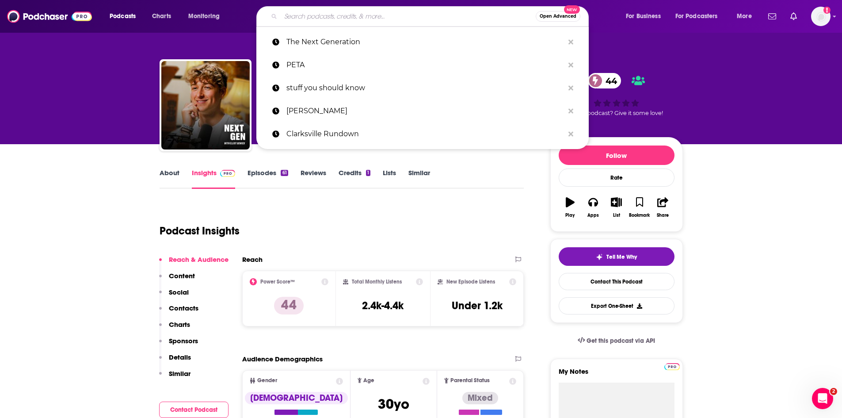
click at [306, 15] on input "Search podcasts, credits, & more..." at bounding box center [408, 16] width 255 height 14
paste input "The Daily Zeitgeist"
type input "The Daily Zeitgeist"
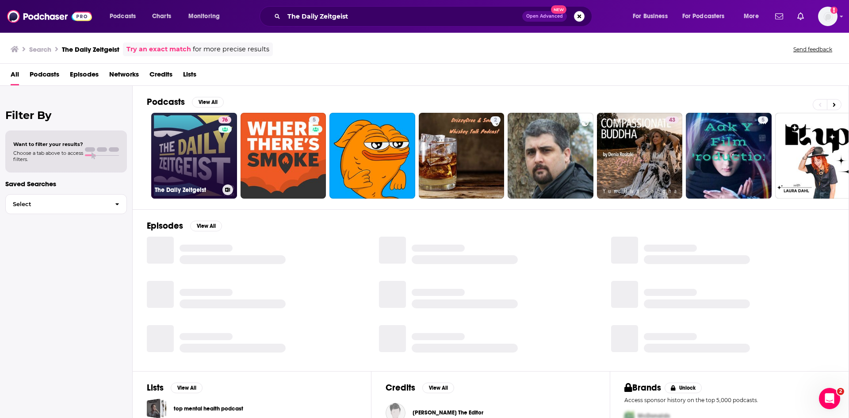
click at [192, 141] on link "76 The Daily Zeitgeist" at bounding box center [194, 156] width 86 height 86
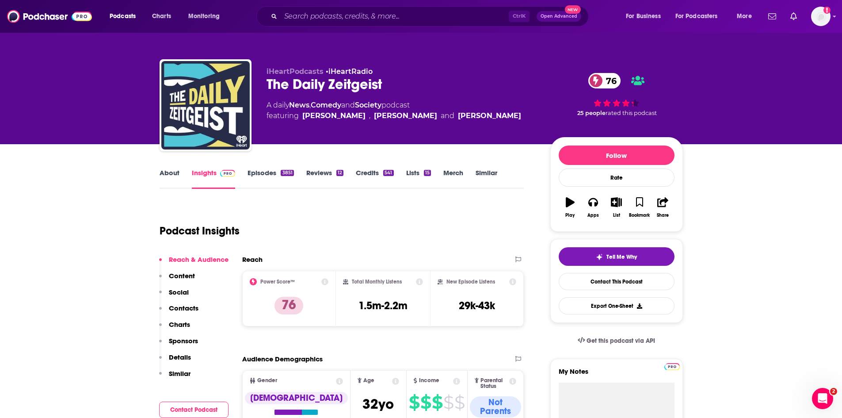
click at [164, 172] on link "About" at bounding box center [170, 178] width 20 height 20
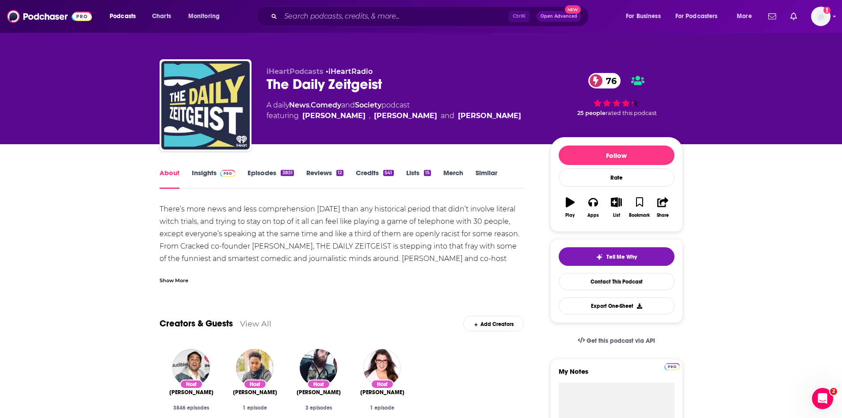
click at [206, 172] on link "Insights" at bounding box center [214, 178] width 44 height 20
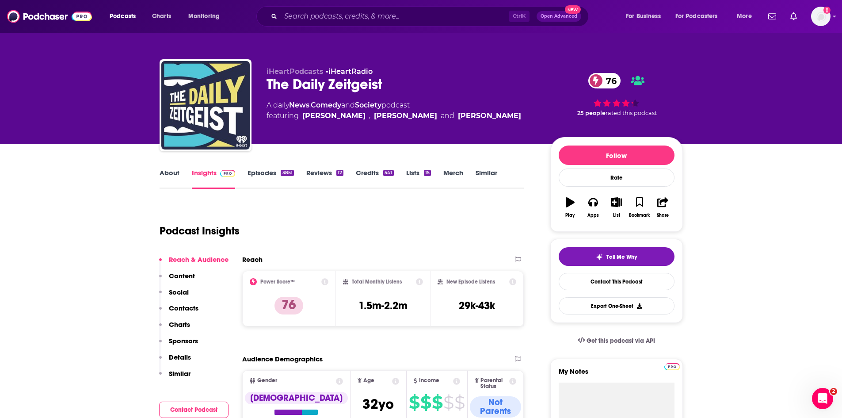
click at [255, 171] on link "Episodes 3851" at bounding box center [271, 178] width 46 height 20
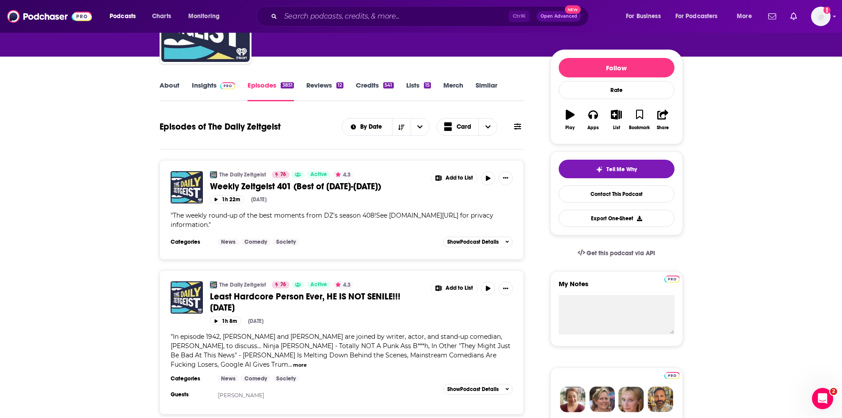
scroll to position [88, 0]
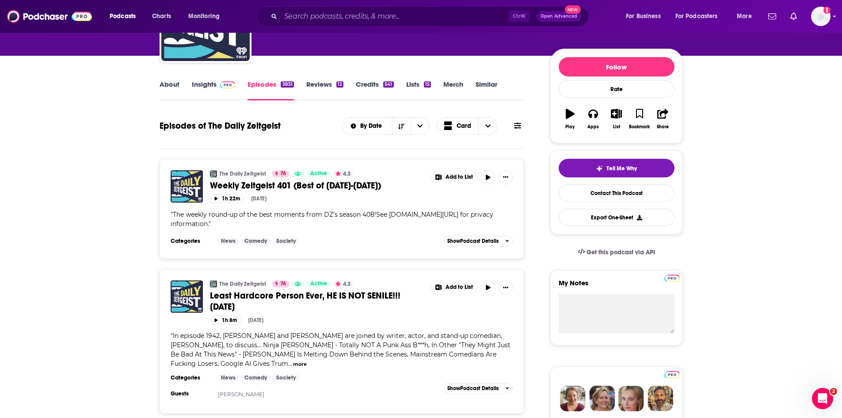
click at [294, 185] on span "Weekly Zeitgeist 401 (Best of 9/29/25-10/3/25)" at bounding box center [295, 185] width 171 height 11
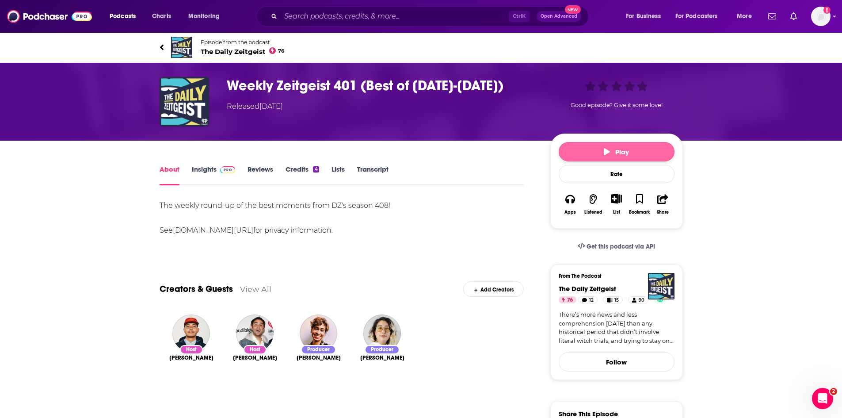
click at [581, 154] on button "Play" at bounding box center [617, 151] width 116 height 19
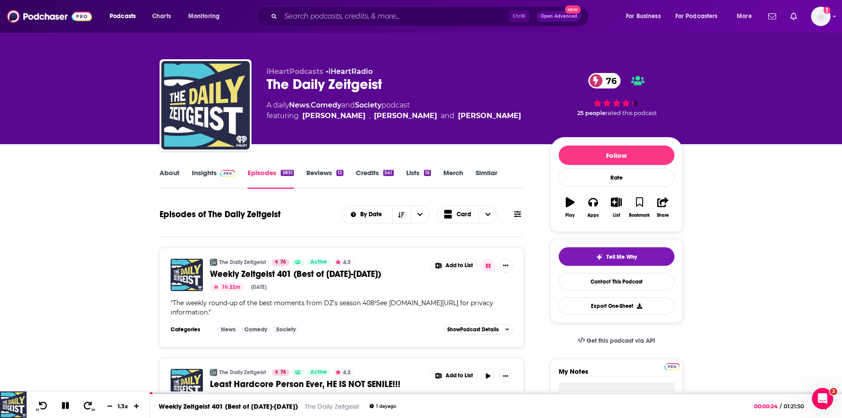
click at [162, 173] on link "About" at bounding box center [170, 178] width 20 height 20
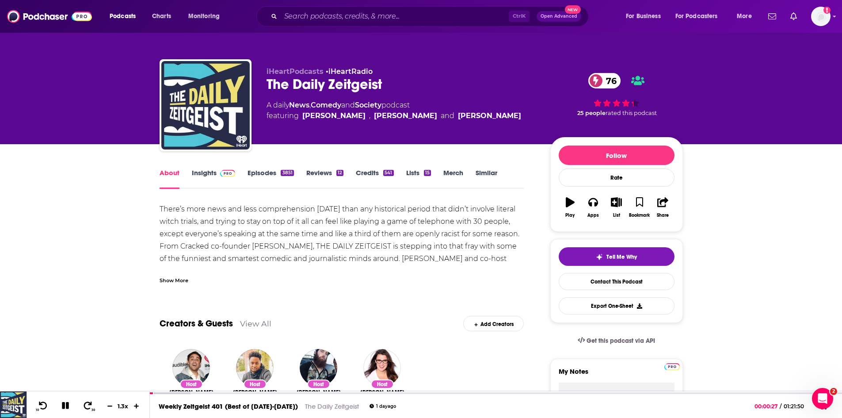
click at [198, 169] on link "Insights" at bounding box center [214, 178] width 44 height 20
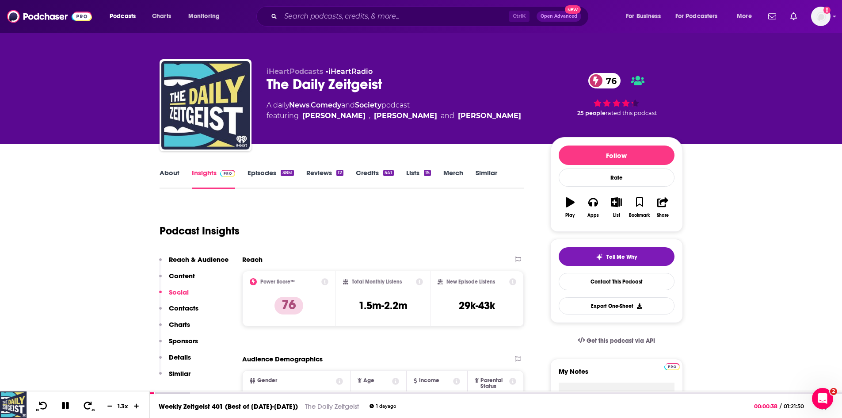
click at [175, 171] on link "About" at bounding box center [170, 178] width 20 height 20
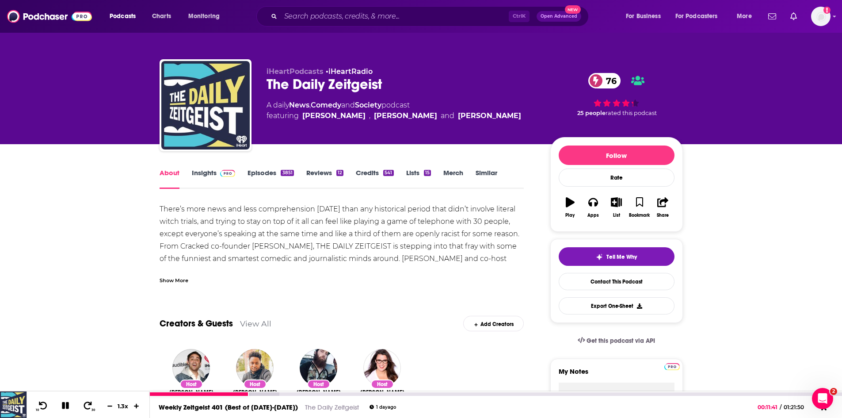
click at [65, 405] on icon at bounding box center [65, 405] width 7 height 7
click at [65, 400] on button at bounding box center [65, 406] width 17 height 12
click at [212, 173] on link "Insights" at bounding box center [214, 178] width 44 height 20
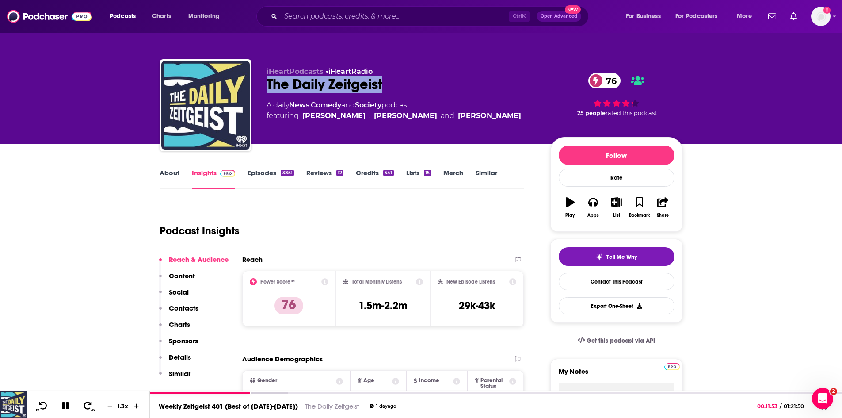
drag, startPoint x: 403, startPoint y: 82, endPoint x: 260, endPoint y: 84, distance: 142.8
click at [260, 84] on div "iHeartPodcasts • iHeartRadio The Daily Zeitgeist 76 A daily News , Comedy and S…" at bounding box center [422, 107] width 524 height 96
click at [165, 175] on link "About" at bounding box center [170, 178] width 20 height 20
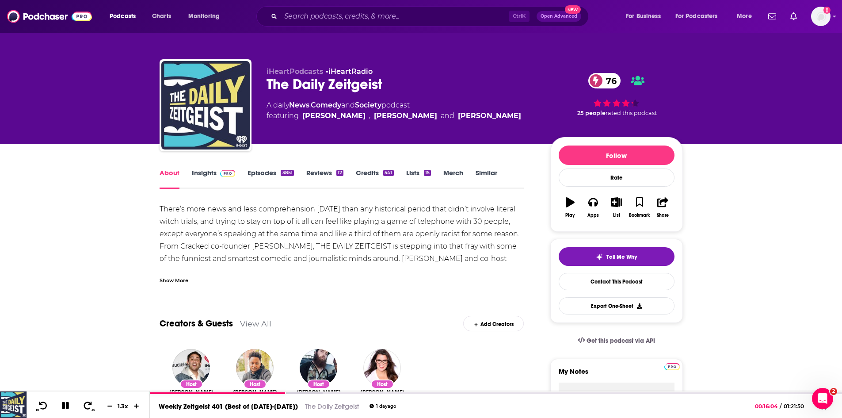
click at [264, 172] on link "Episodes 3851" at bounding box center [271, 178] width 46 height 20
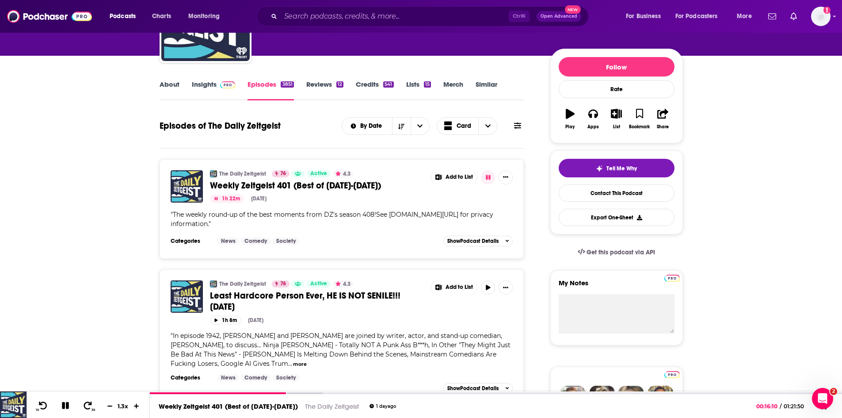
scroll to position [133, 0]
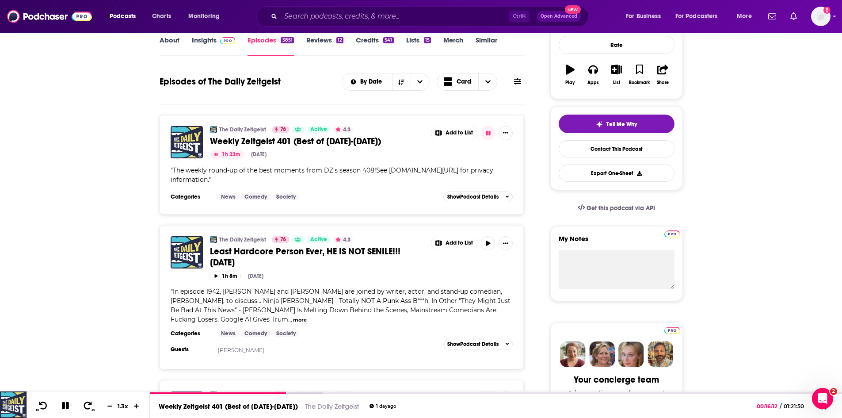
click at [293, 252] on span "Least Hardcore Person Ever, HE IS NOT SENILE!!! 10.03.25" at bounding box center [305, 257] width 191 height 22
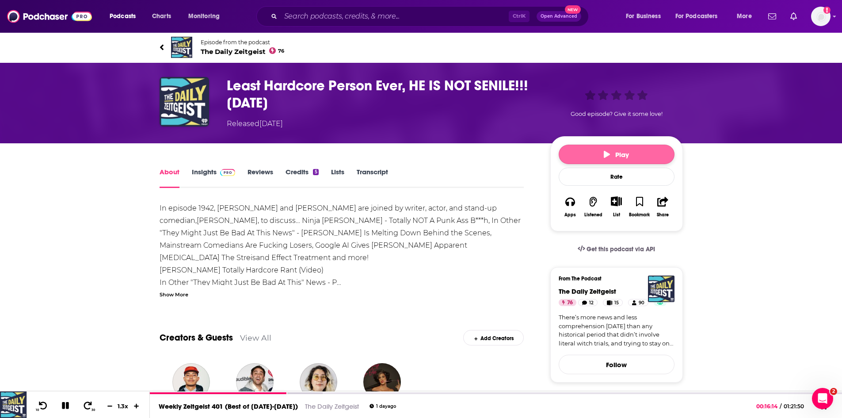
click at [592, 154] on button "Play" at bounding box center [617, 154] width 116 height 19
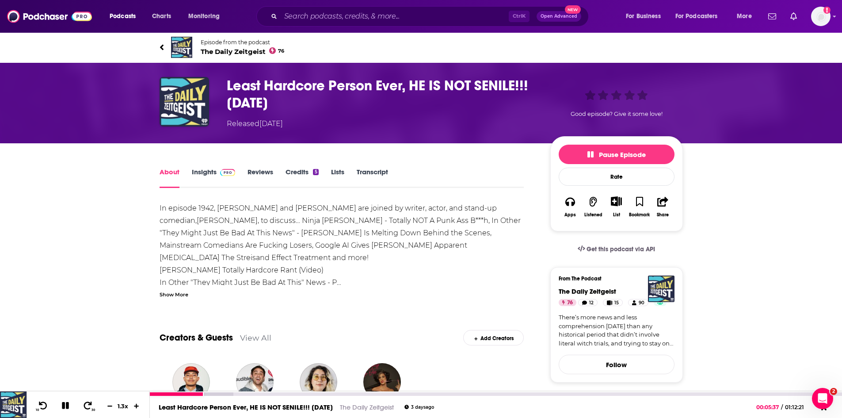
click at [67, 403] on icon at bounding box center [65, 405] width 7 height 7
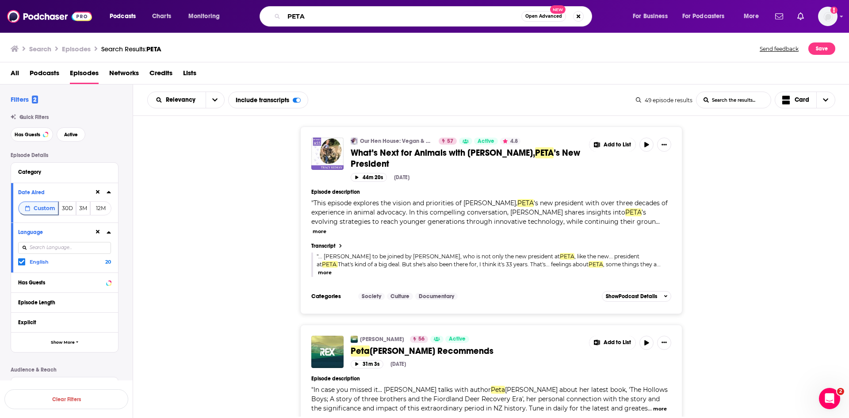
drag, startPoint x: 302, startPoint y: 11, endPoint x: 216, endPoint y: 18, distance: 86.1
click at [216, 18] on div "Podcasts Charts Monitoring PETA Open Advanced New For Business For Podcasters M…" at bounding box center [435, 16] width 664 height 20
paste input "supermegashow"
type input "supermegashow"
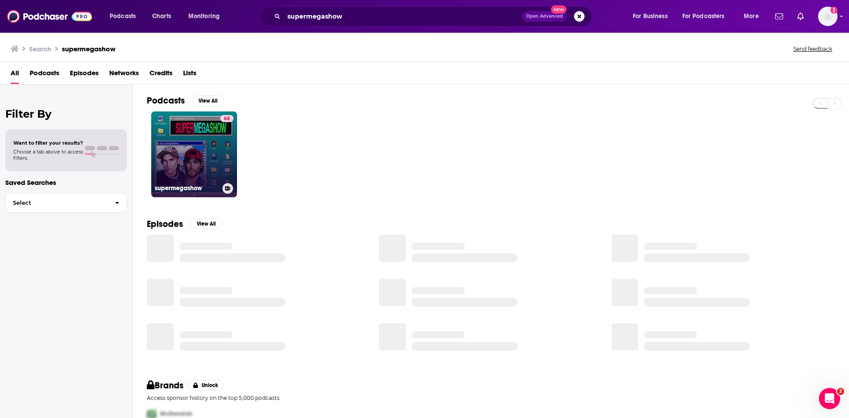
click at [206, 166] on link "68 supermegashow" at bounding box center [194, 154] width 86 height 86
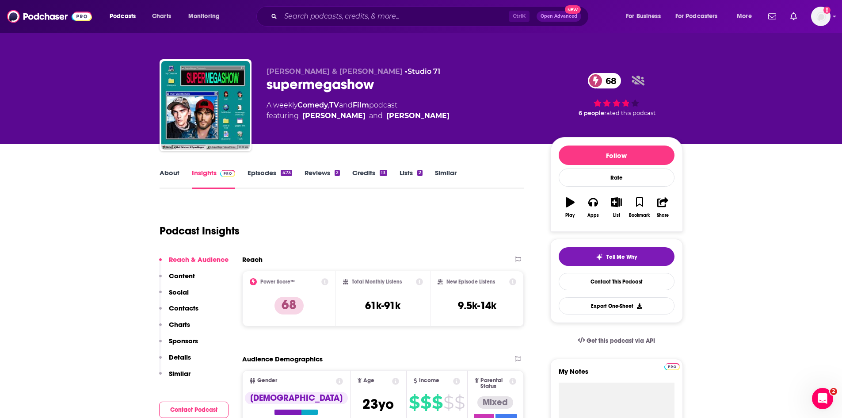
click at [167, 176] on link "About" at bounding box center [170, 178] width 20 height 20
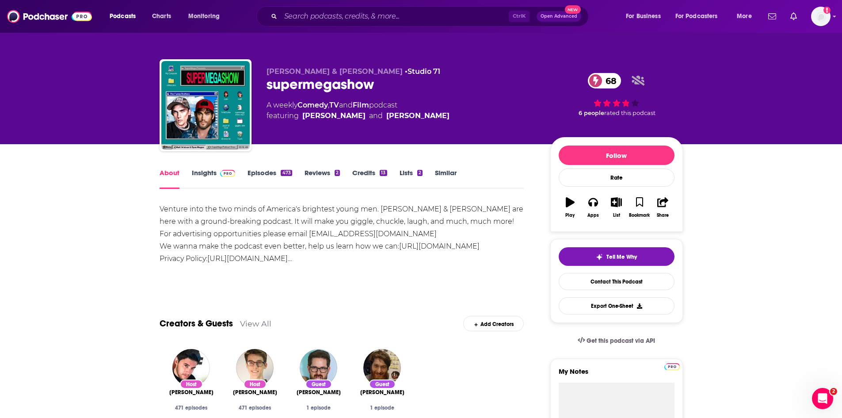
click at [257, 172] on link "Episodes 473" at bounding box center [270, 178] width 44 height 20
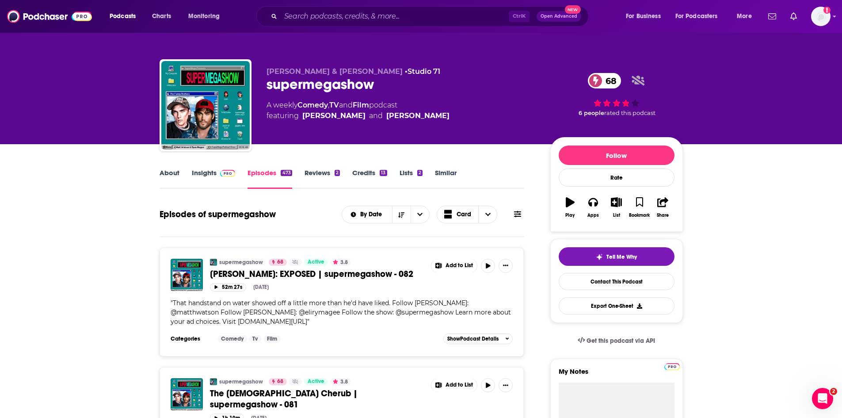
click at [174, 176] on link "About" at bounding box center [170, 178] width 20 height 20
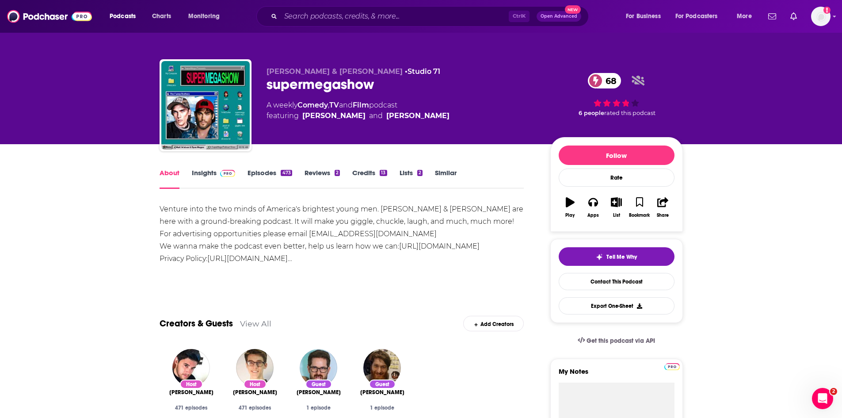
click at [198, 173] on link "Insights" at bounding box center [214, 178] width 44 height 20
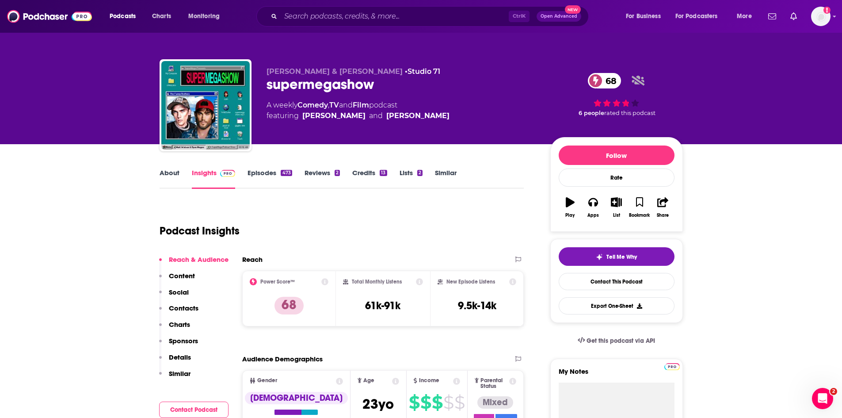
scroll to position [88, 0]
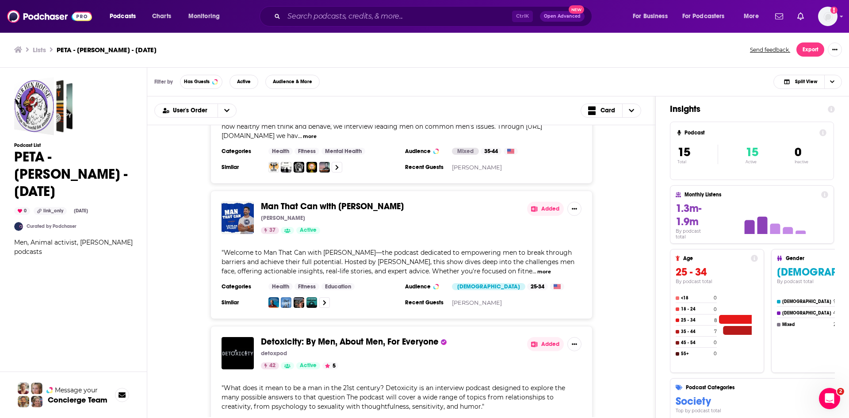
scroll to position [1150, 0]
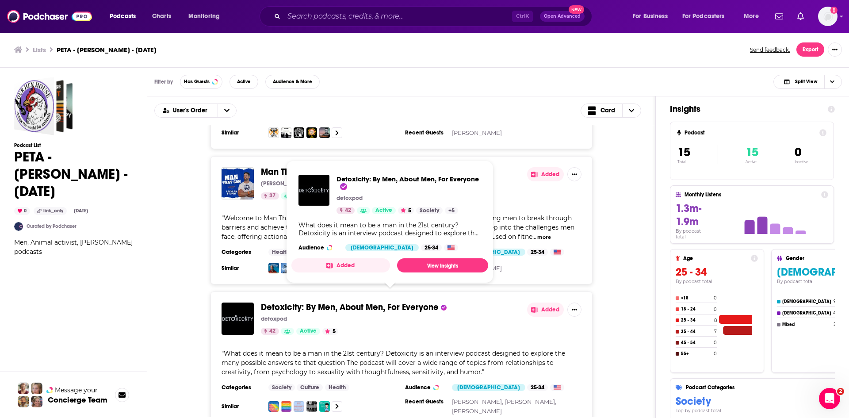
drag, startPoint x: 318, startPoint y: 286, endPoint x: 225, endPoint y: 253, distance: 99.3
click at [200, 230] on div "Man That Can with Lachlan Stuart Lachlan Stuart 37 Active Added " Welcome to Ma…" at bounding box center [401, 220] width 480 height 128
click at [455, 263] on link "View Insights" at bounding box center [442, 265] width 91 height 14
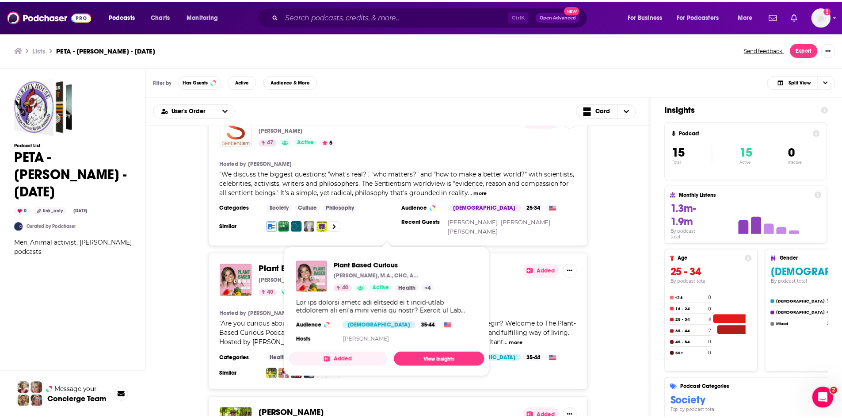
scroll to position [1848, 0]
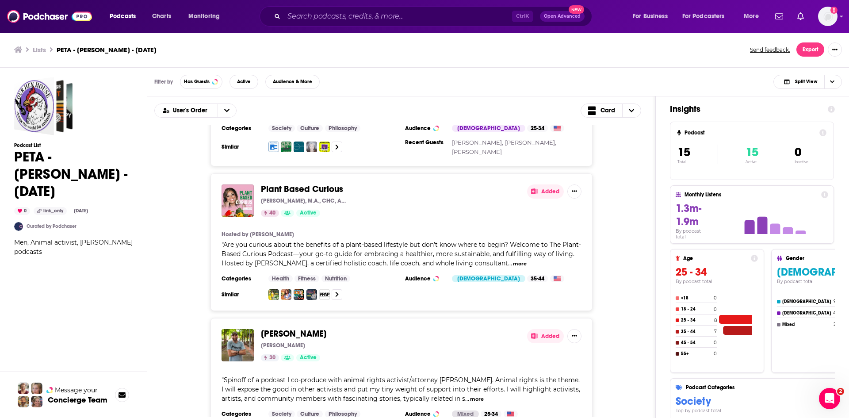
click at [283, 328] on span "Jeremy Loeb" at bounding box center [293, 333] width 65 height 11
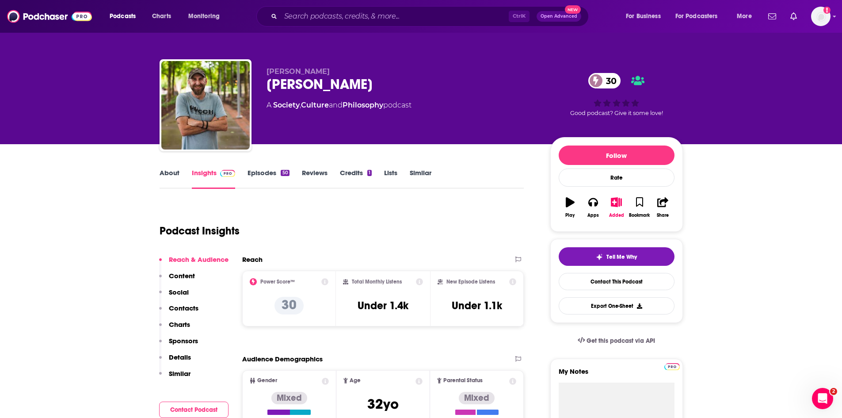
click at [172, 168] on link "About" at bounding box center [170, 178] width 20 height 20
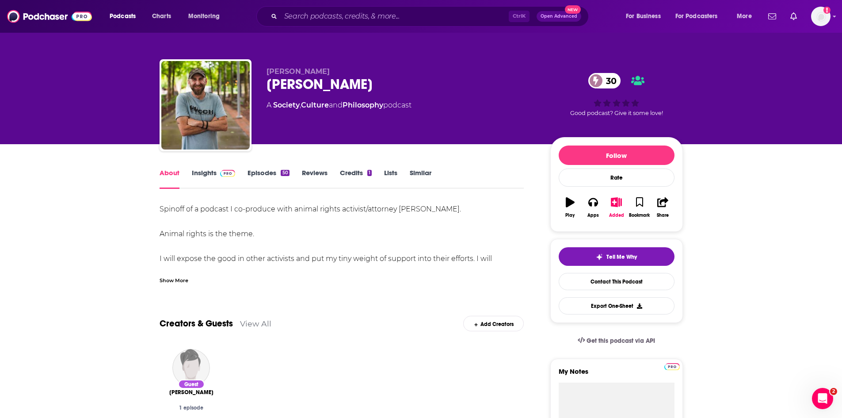
click at [204, 173] on link "Insights" at bounding box center [214, 178] width 44 height 20
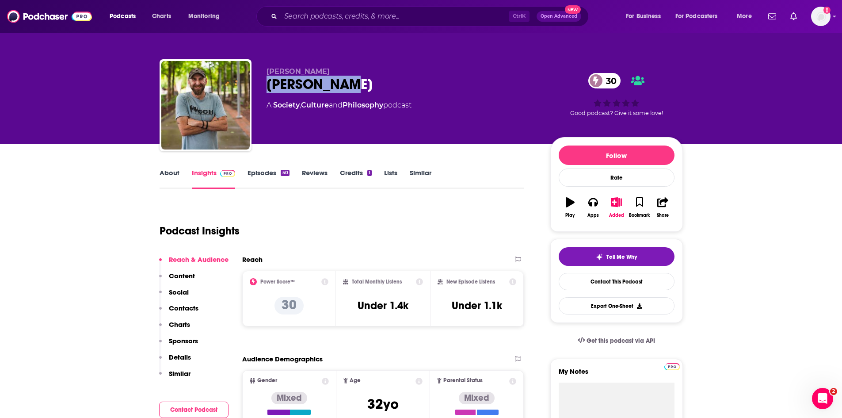
drag, startPoint x: 359, startPoint y: 84, endPoint x: 269, endPoint y: 85, distance: 89.8
click at [269, 85] on div "Jeremy Loeb 30" at bounding box center [402, 84] width 270 height 17
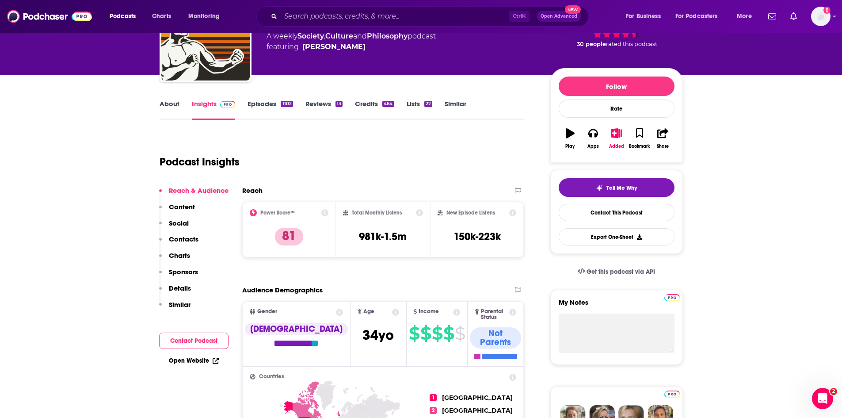
scroll to position [88, 0]
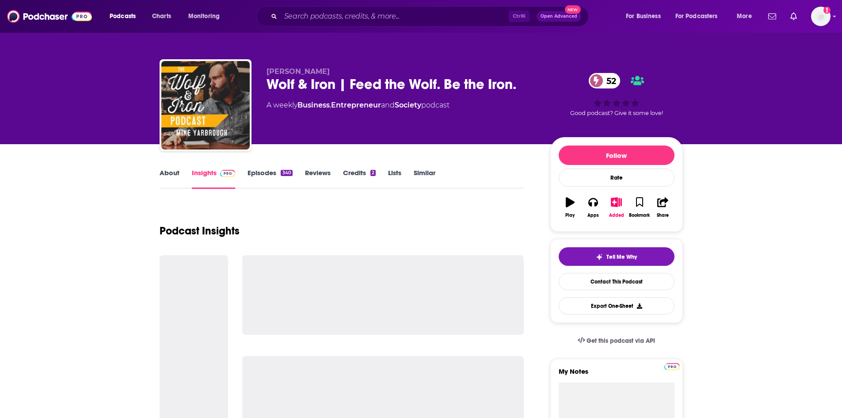
click at [174, 174] on link "About" at bounding box center [170, 178] width 20 height 20
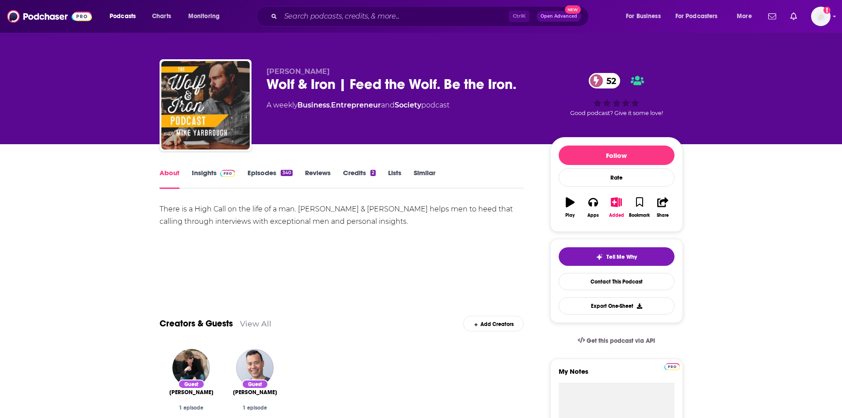
click at [203, 173] on link "Insights" at bounding box center [214, 178] width 44 height 20
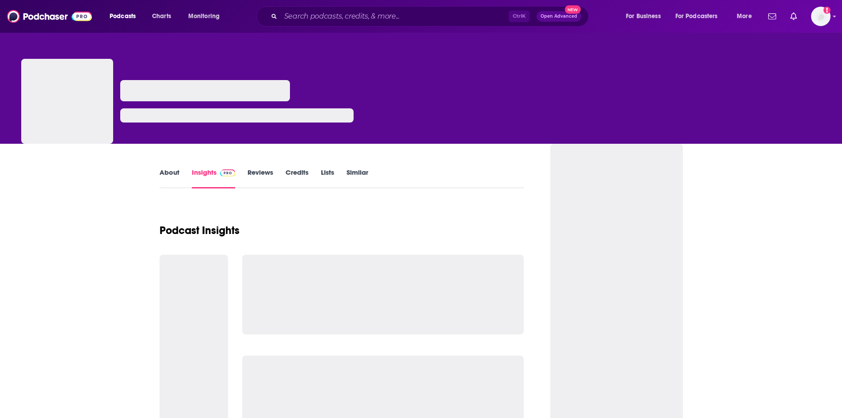
click at [177, 176] on link "About" at bounding box center [170, 178] width 20 height 20
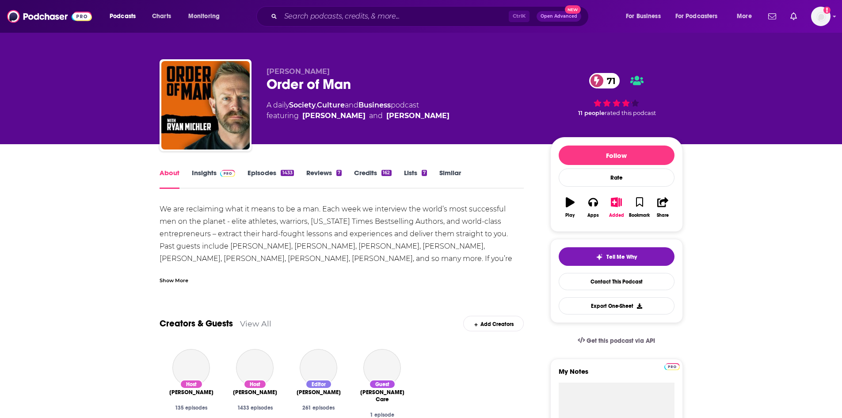
click at [203, 170] on link "Insights" at bounding box center [214, 178] width 44 height 20
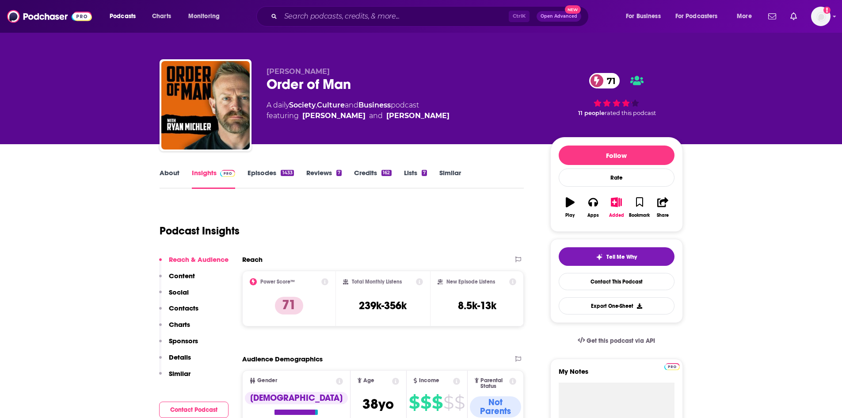
scroll to position [44, 0]
